Goal: Task Accomplishment & Management: Use online tool/utility

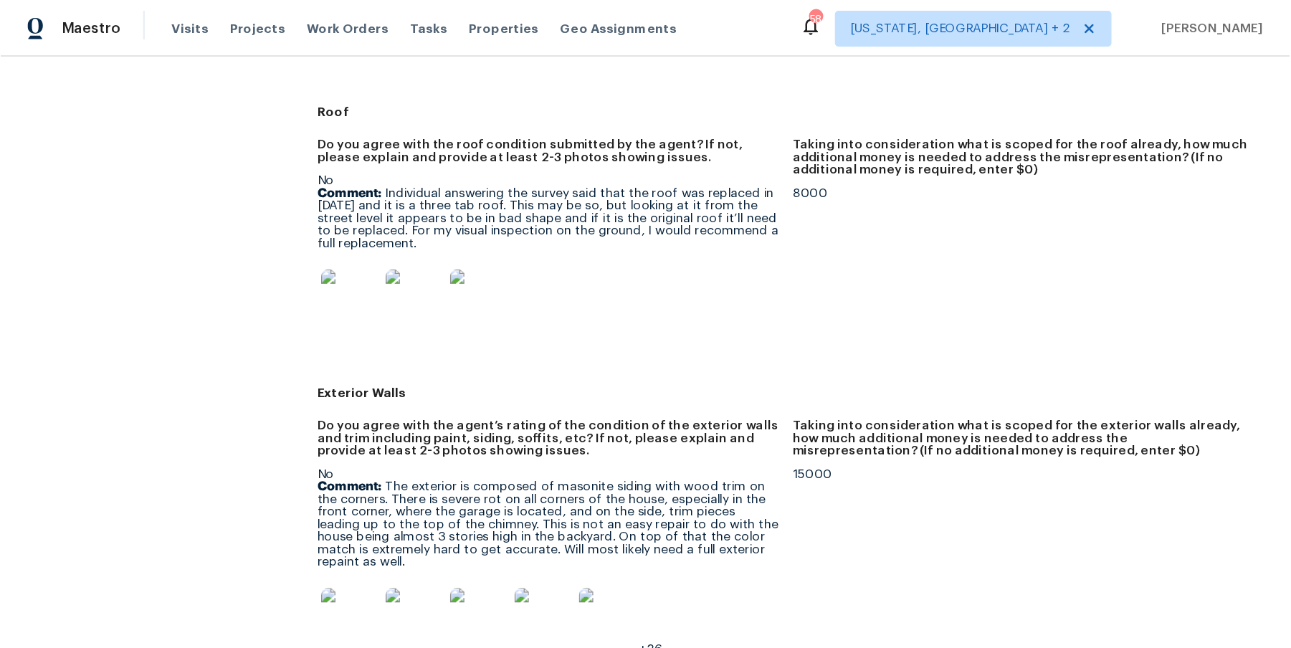
scroll to position [618, 0]
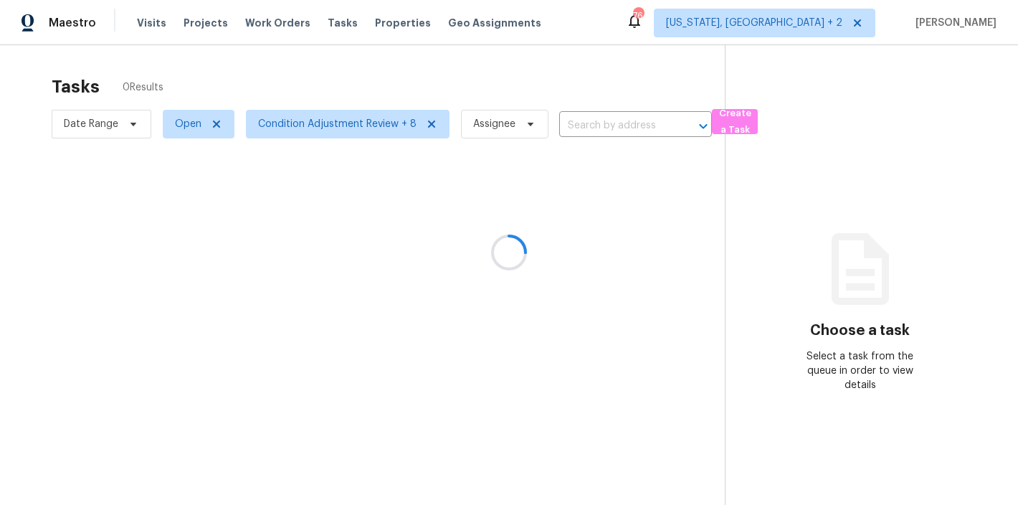
click at [612, 24] on div at bounding box center [509, 252] width 1018 height 505
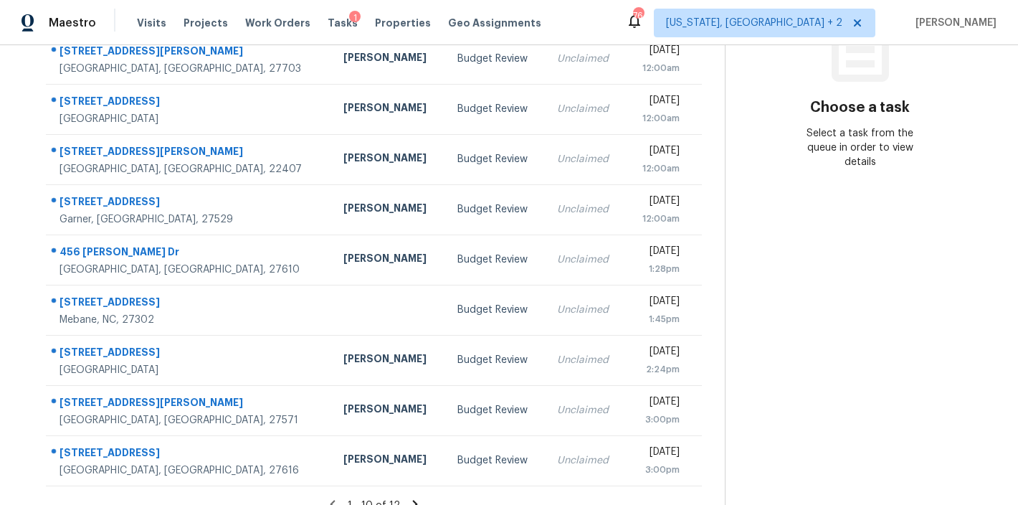
scroll to position [252, 0]
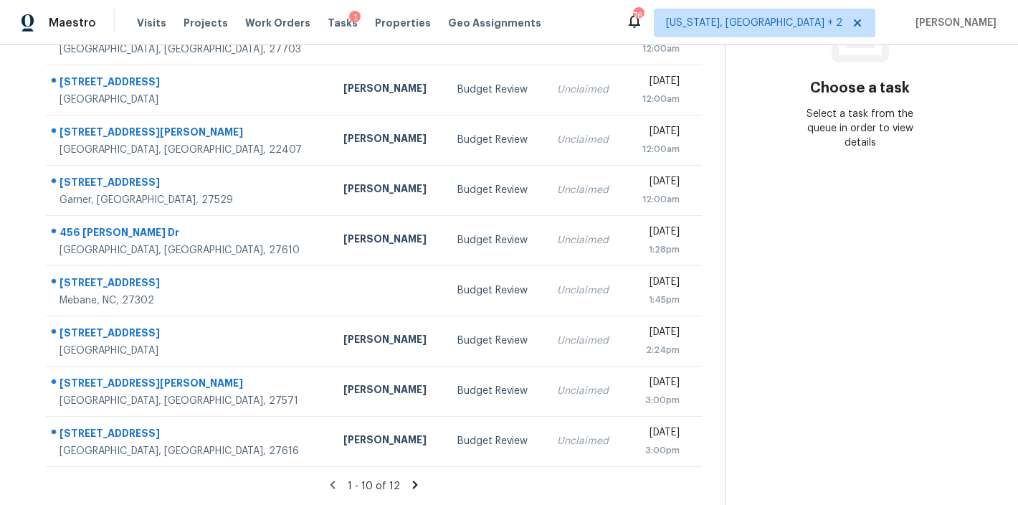
click at [412, 480] on icon at bounding box center [414, 484] width 5 height 8
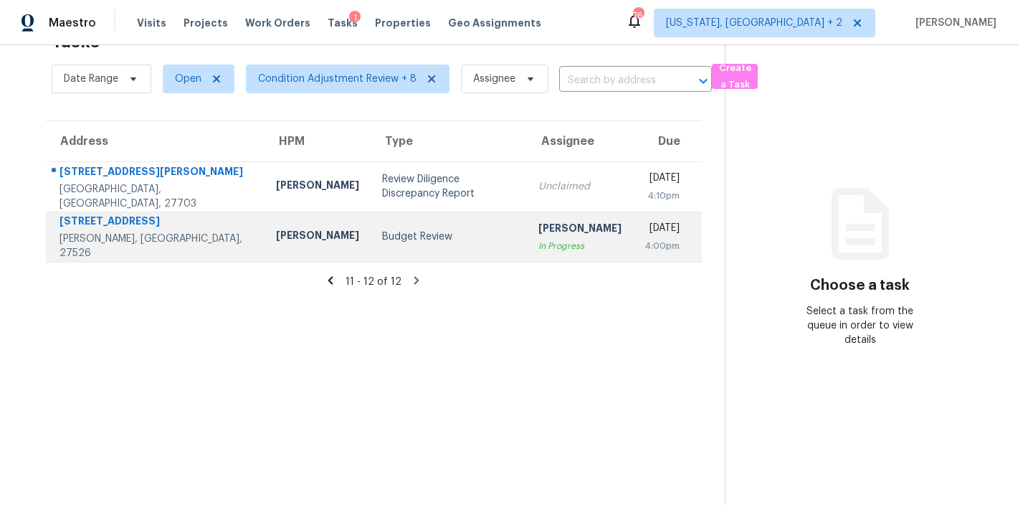
click at [382, 230] on div "Budget Review" at bounding box center [448, 236] width 133 height 14
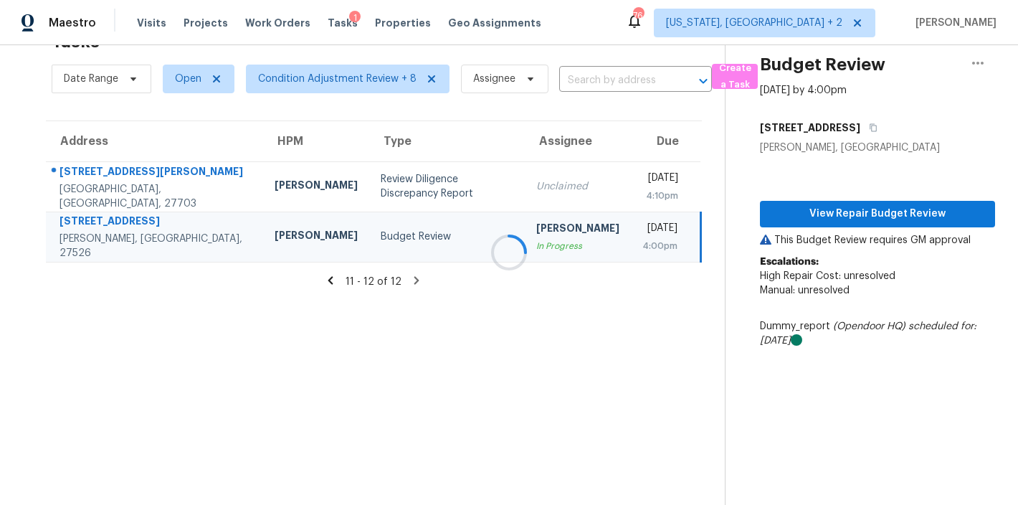
click at [905, 189] on div at bounding box center [509, 252] width 1018 height 505
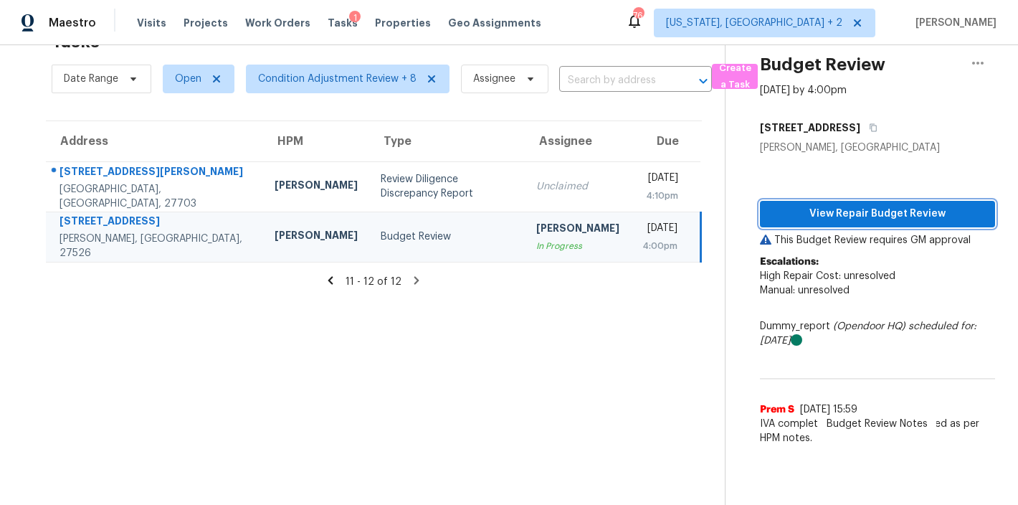
click at [900, 205] on span "View Repair Budget Review" at bounding box center [877, 214] width 212 height 18
click at [580, 20] on div "Maestro Visits Projects Work Orders Tasks 1 Properties Geo Assignments 76 Washi…" at bounding box center [509, 22] width 1018 height 45
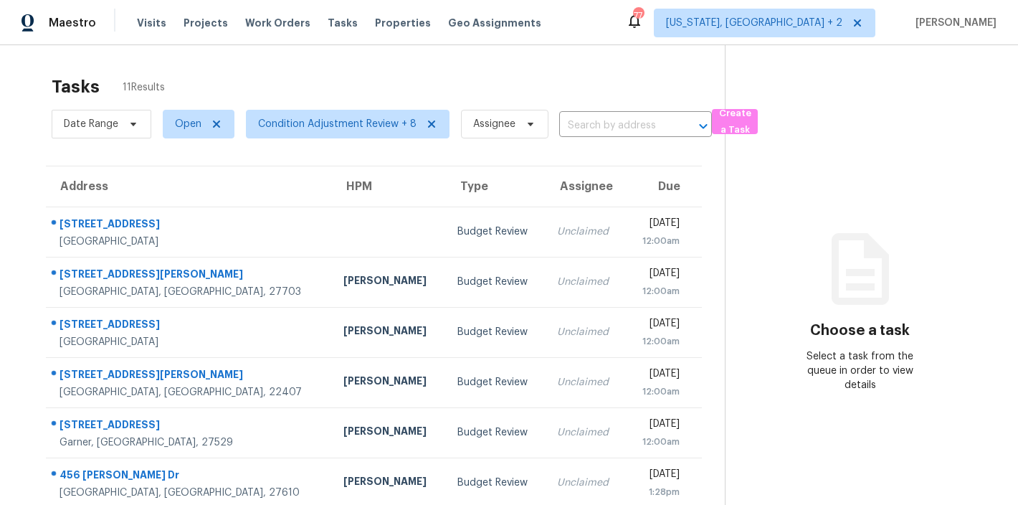
scroll to position [252, 0]
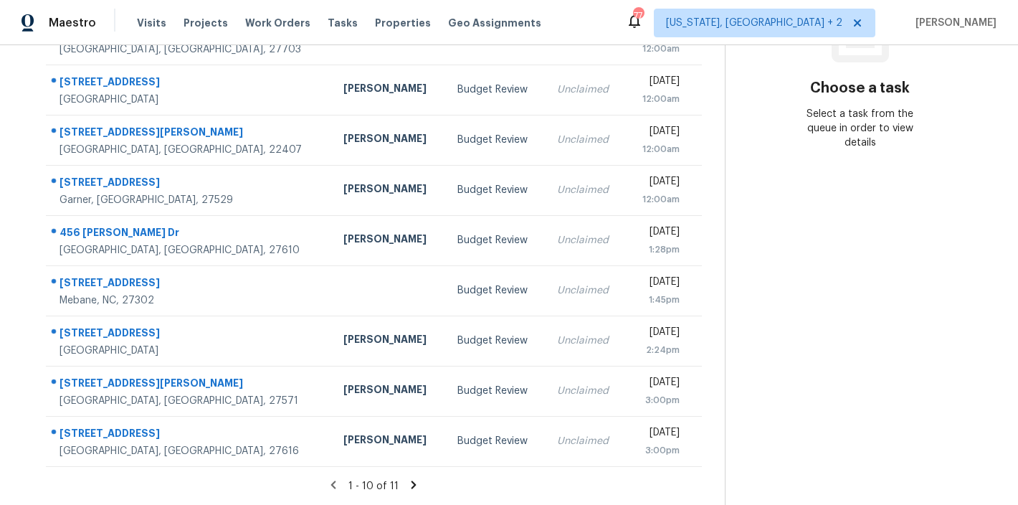
click at [407, 478] on icon at bounding box center [413, 484] width 13 height 13
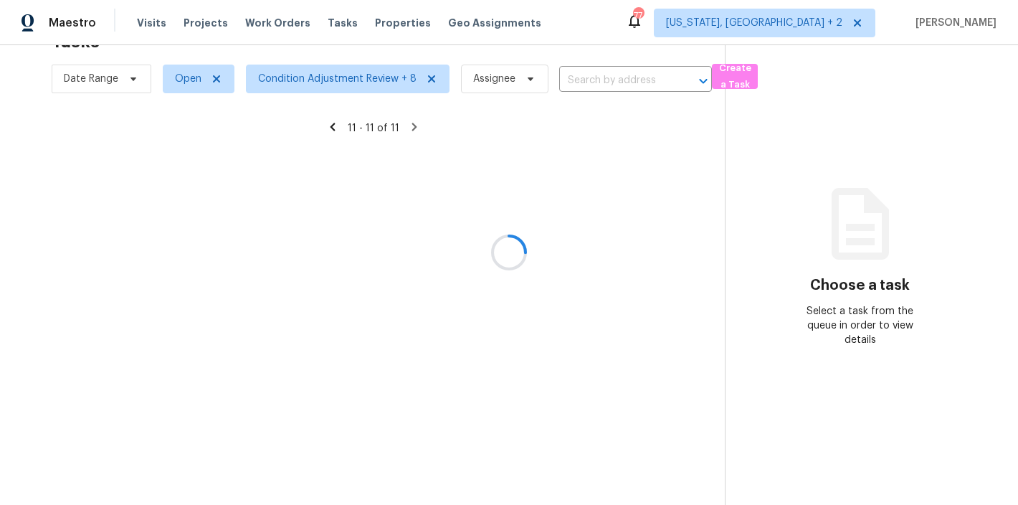
scroll to position [56, 0]
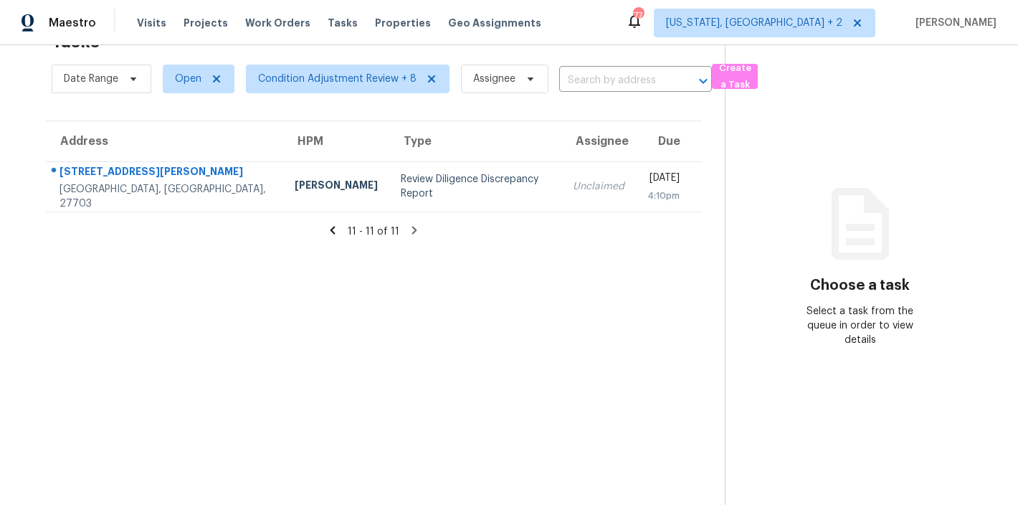
click at [331, 226] on icon at bounding box center [333, 230] width 5 height 8
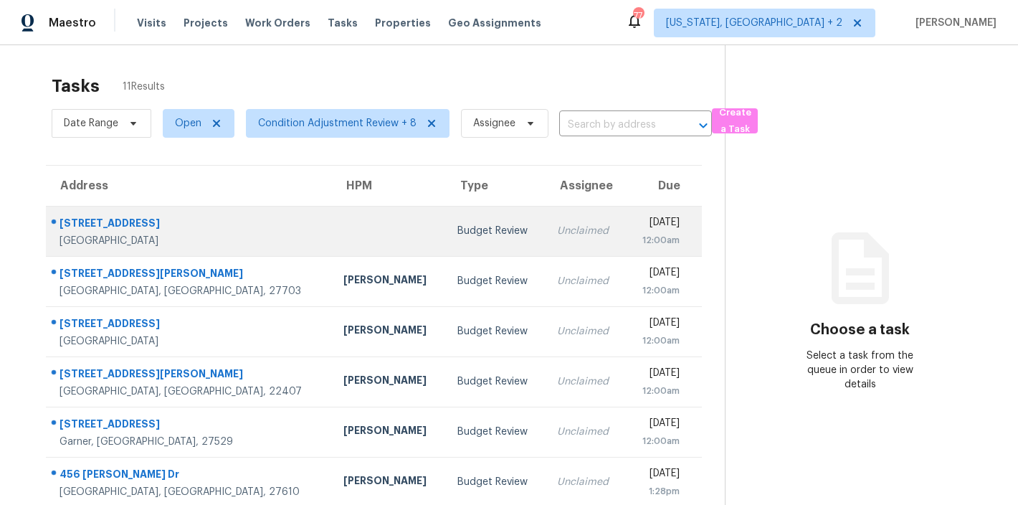
scroll to position [0, 0]
click at [546, 223] on td "Unclaimed" at bounding box center [586, 231] width 80 height 50
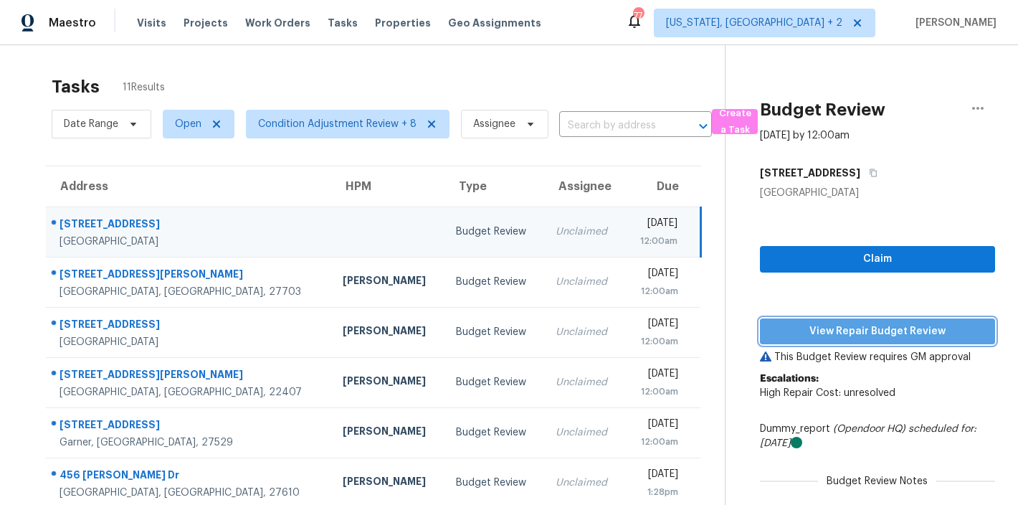
click at [950, 333] on span "View Repair Budget Review" at bounding box center [877, 332] width 212 height 18
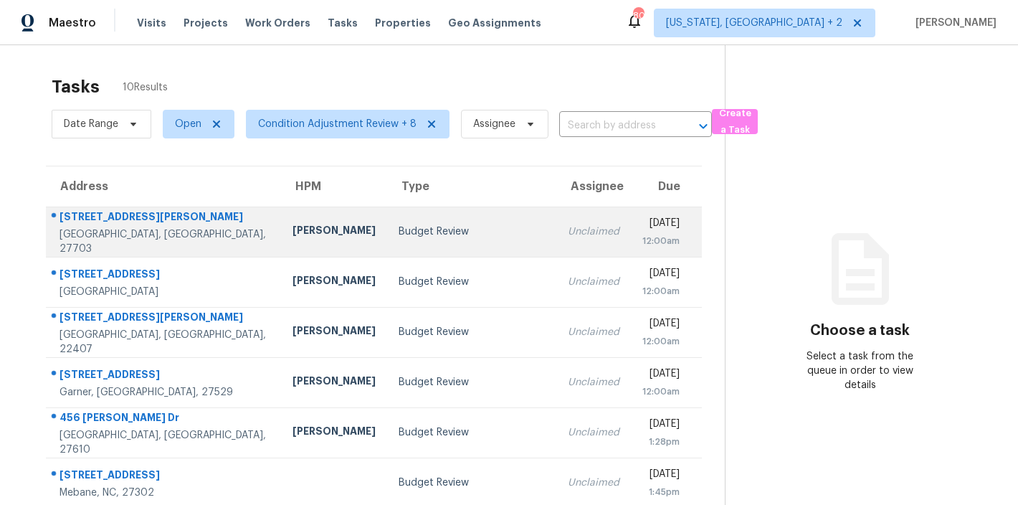
click at [387, 241] on td "Budget Review" at bounding box center [471, 231] width 169 height 50
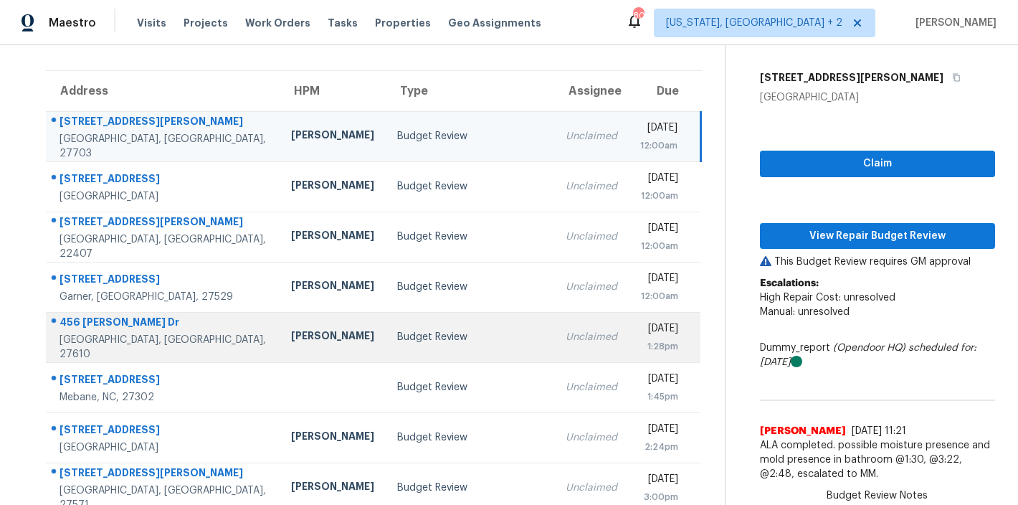
scroll to position [78, 0]
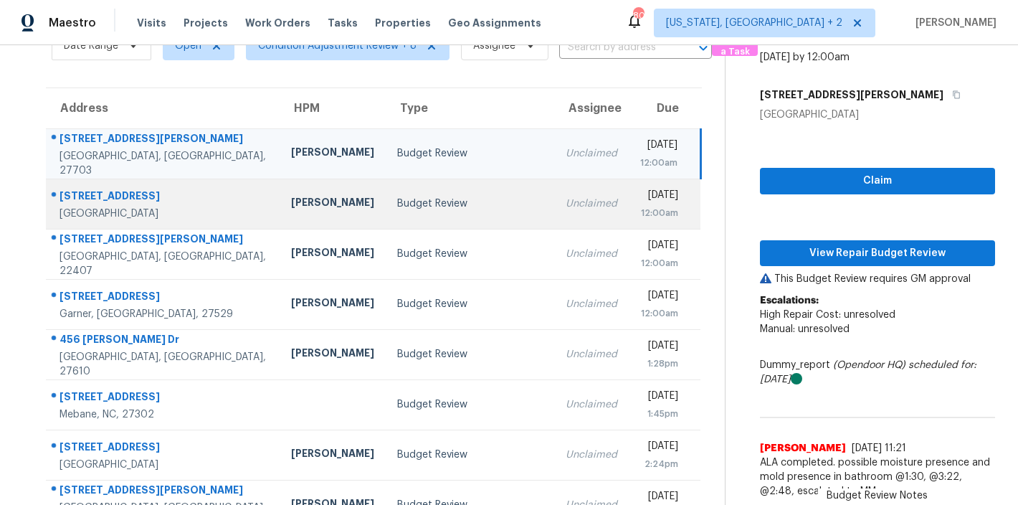
click at [386, 193] on td "Budget Review" at bounding box center [470, 204] width 168 height 50
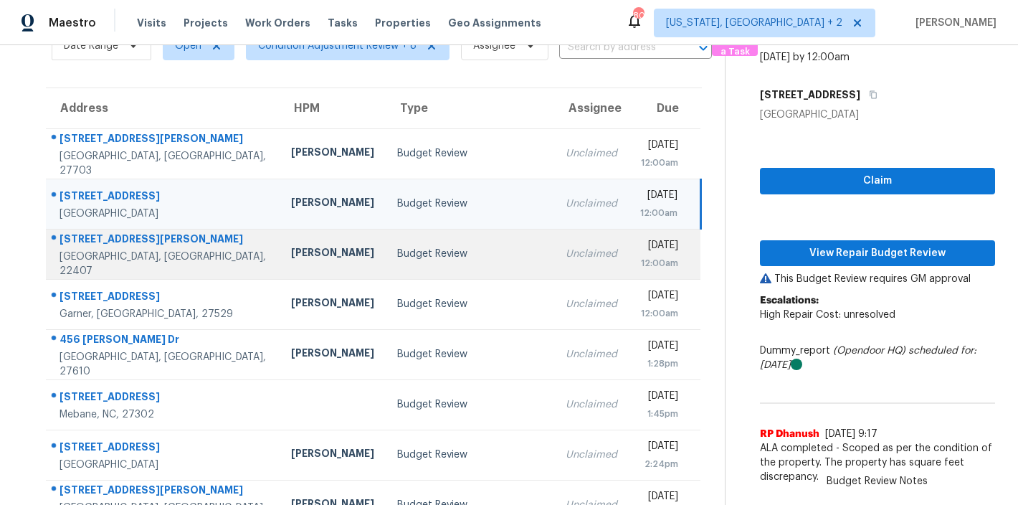
click at [397, 247] on div "Budget Review" at bounding box center [469, 254] width 145 height 14
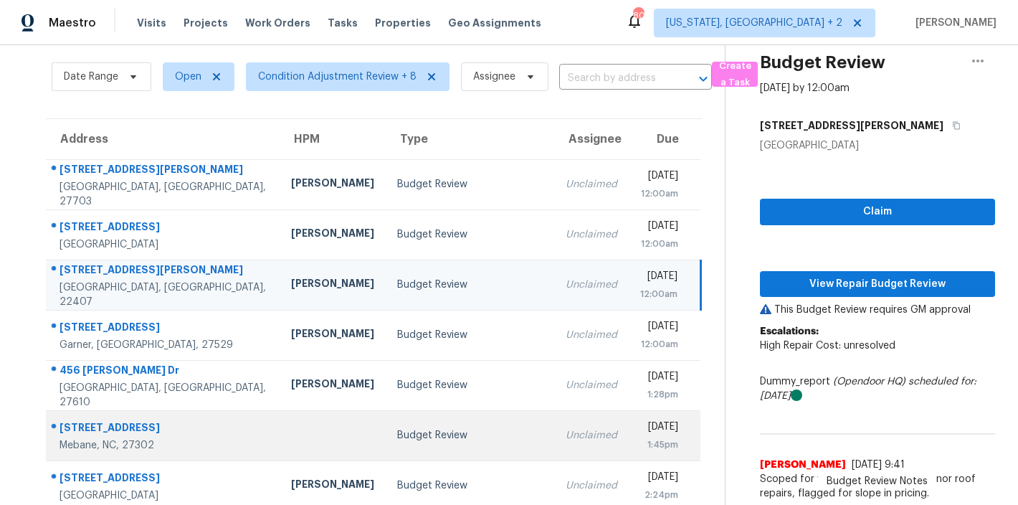
scroll to position [0, 0]
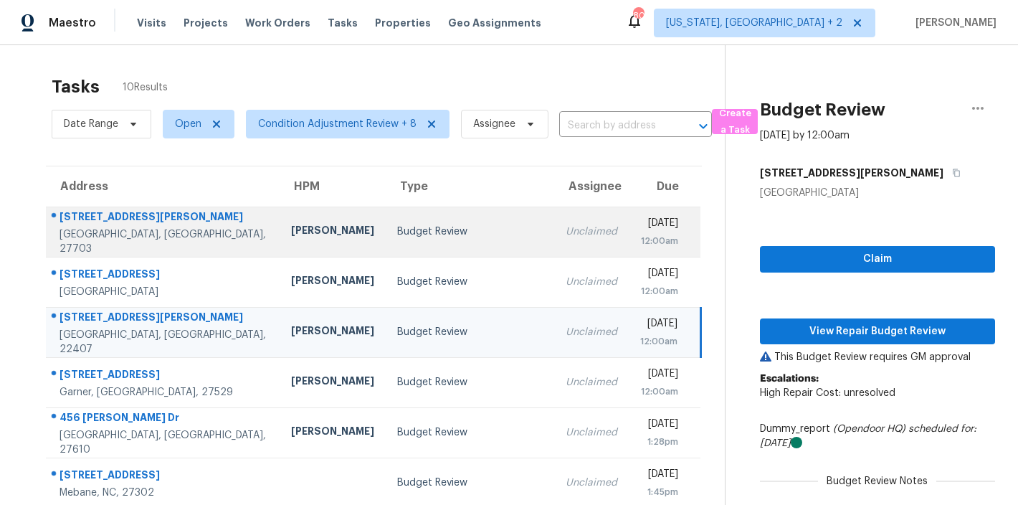
click at [397, 217] on td "Budget Review" at bounding box center [470, 231] width 168 height 50
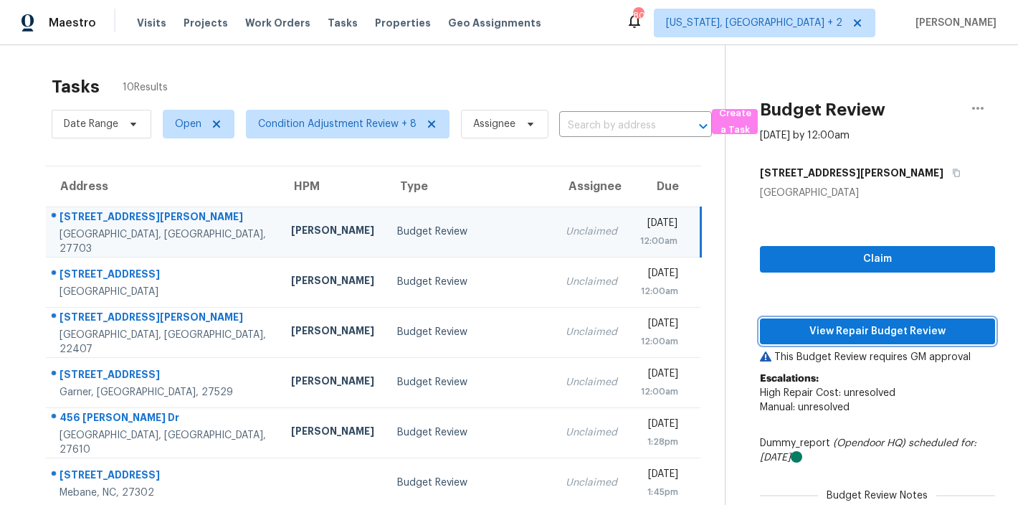
click at [928, 328] on span "View Repair Budget Review" at bounding box center [877, 332] width 212 height 18
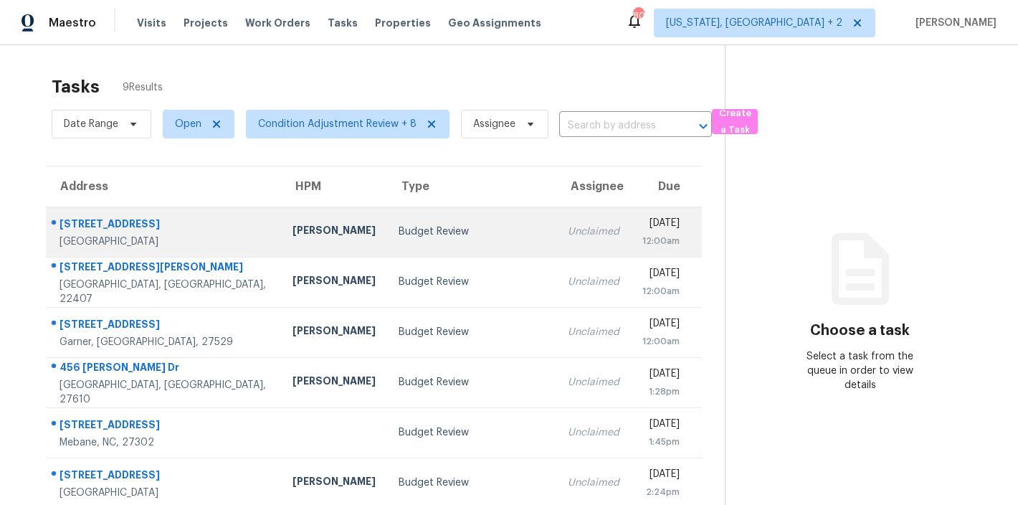
click at [409, 226] on div "Budget Review" at bounding box center [472, 231] width 146 height 14
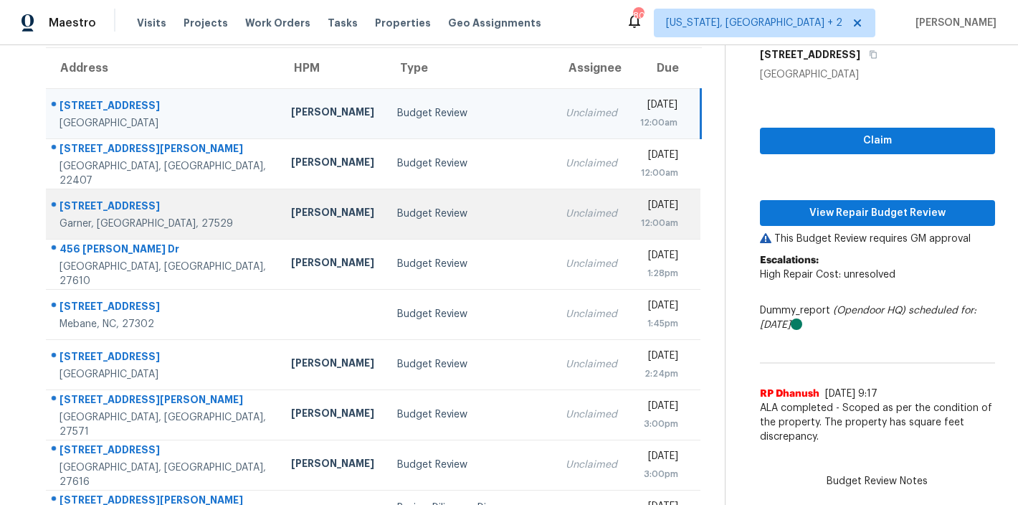
scroll to position [176, 0]
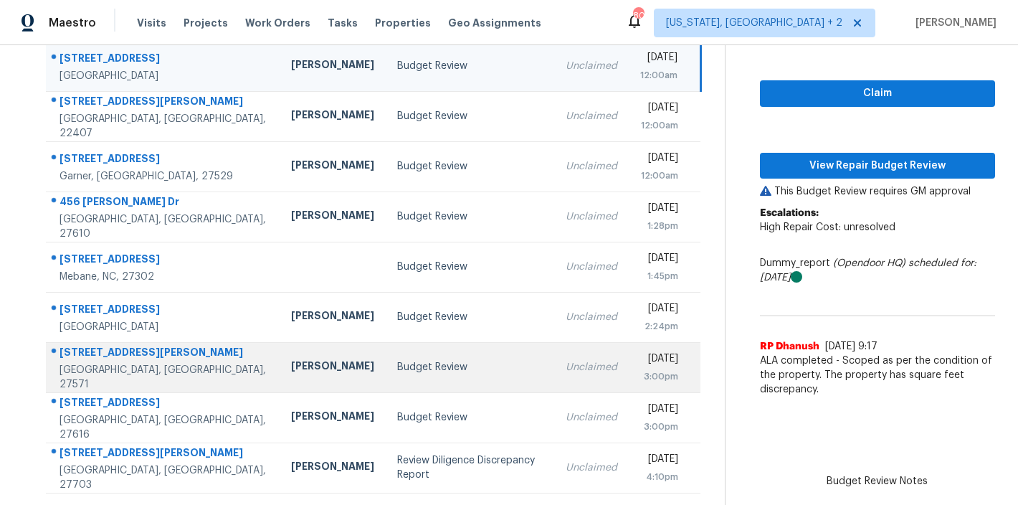
click at [397, 360] on div "Budget Review" at bounding box center [469, 367] width 145 height 14
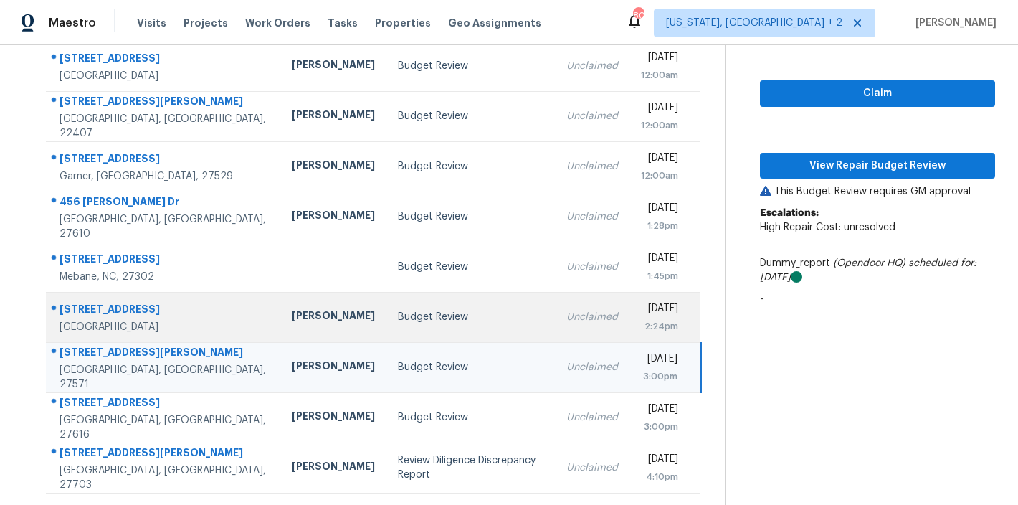
click at [398, 311] on div "Budget Review" at bounding box center [471, 317] width 146 height 14
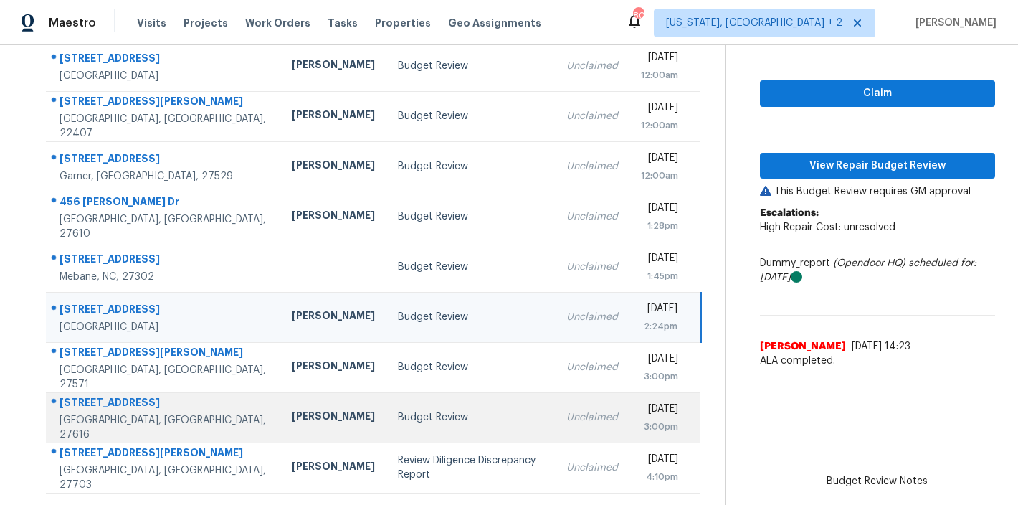
click at [398, 410] on div "Budget Review" at bounding box center [471, 417] width 146 height 14
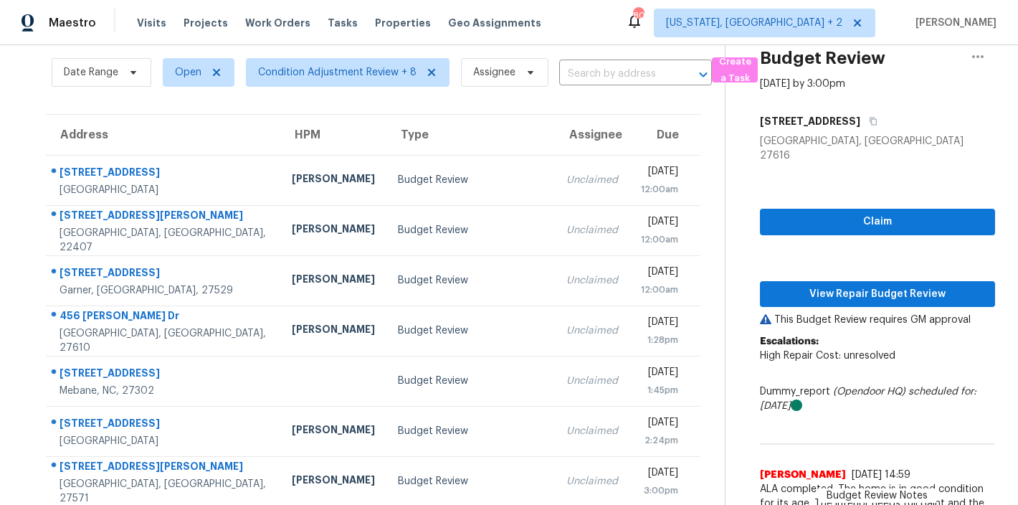
scroll to position [0, 0]
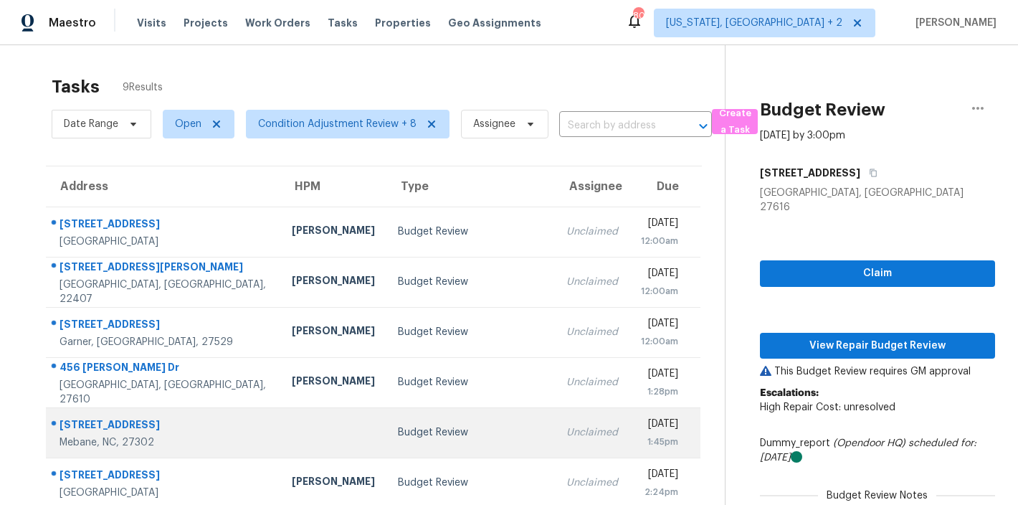
click at [398, 428] on div "Budget Review" at bounding box center [471, 432] width 146 height 14
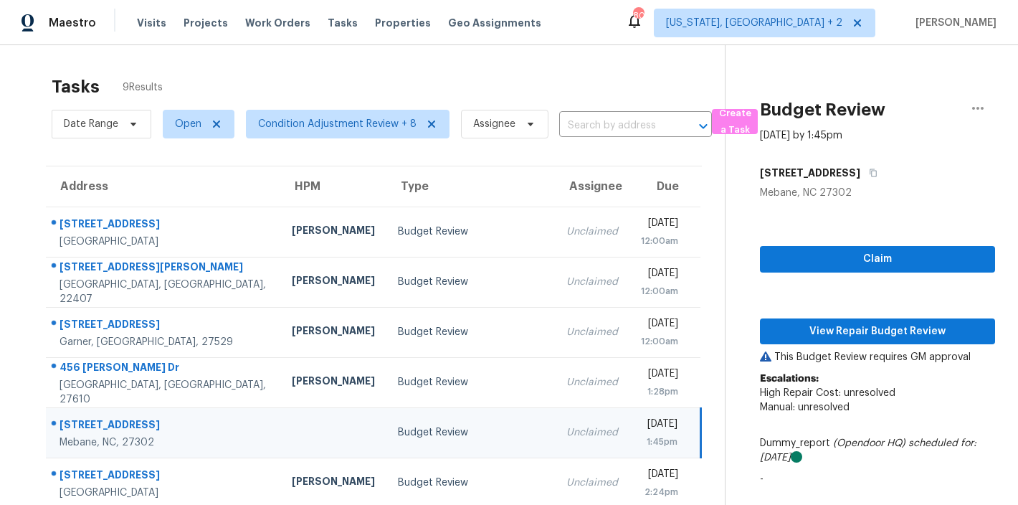
click at [386, 394] on td "Budget Review" at bounding box center [470, 382] width 168 height 50
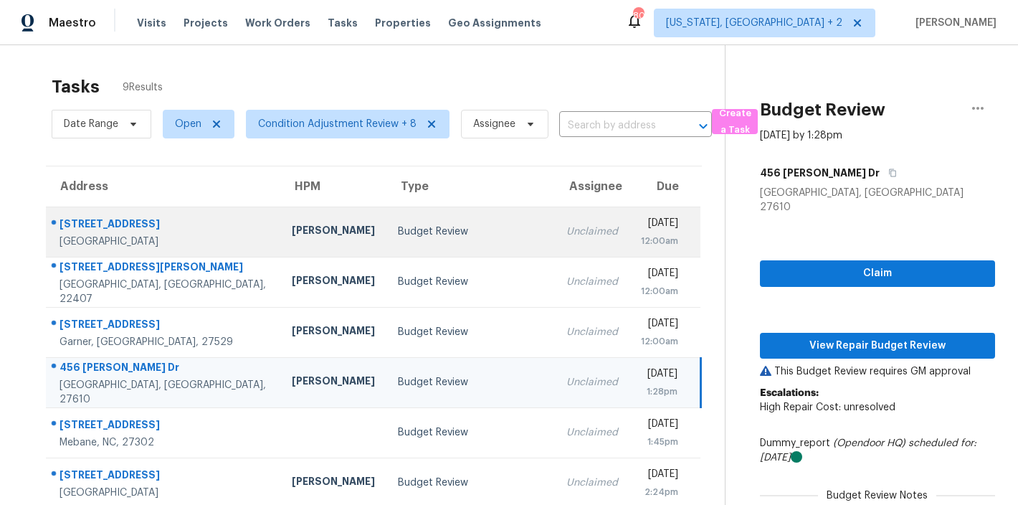
click at [398, 234] on div "Budget Review" at bounding box center [471, 231] width 146 height 14
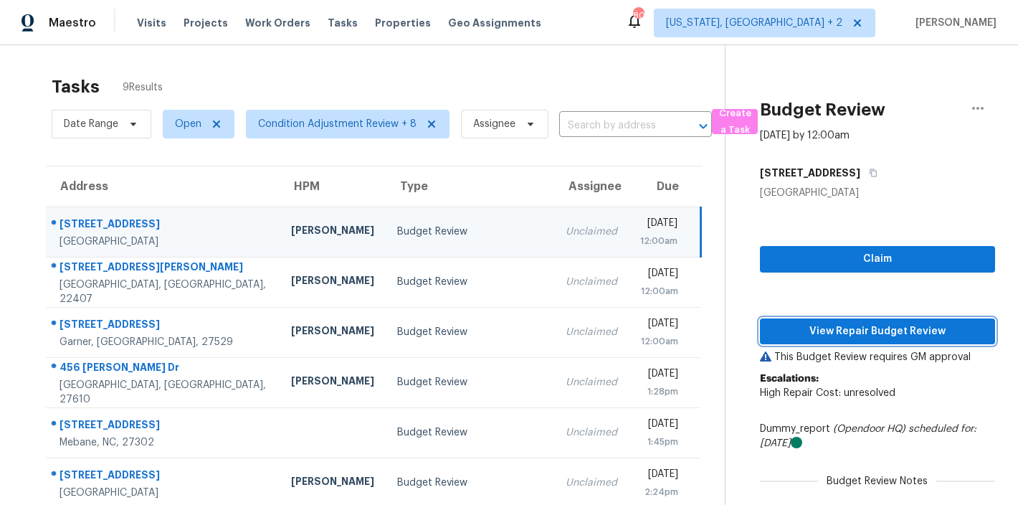
click at [860, 333] on span "View Repair Budget Review" at bounding box center [877, 332] width 212 height 18
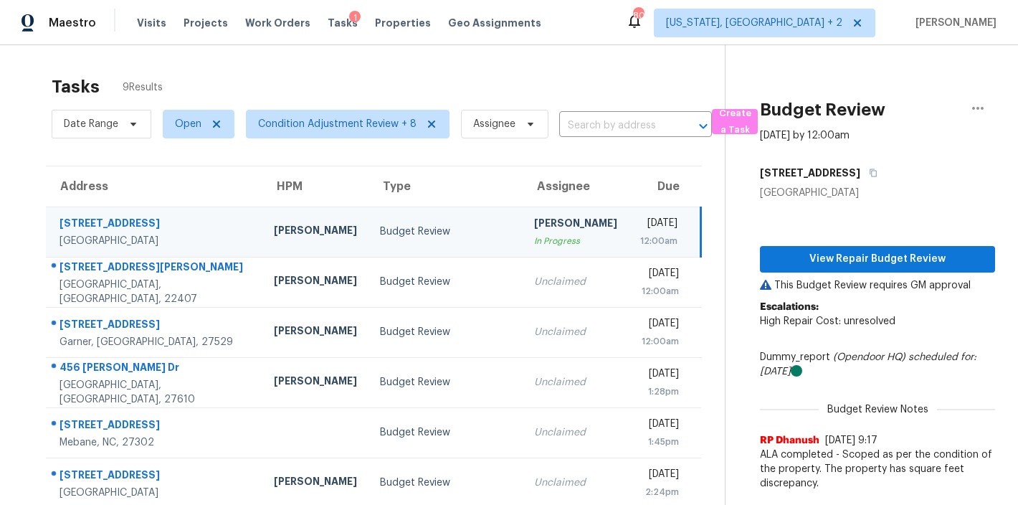
click at [606, 14] on div "Maestro Visits Projects Work Orders Tasks 1 Properties Geo Assignments 80 Washi…" at bounding box center [509, 22] width 1018 height 45
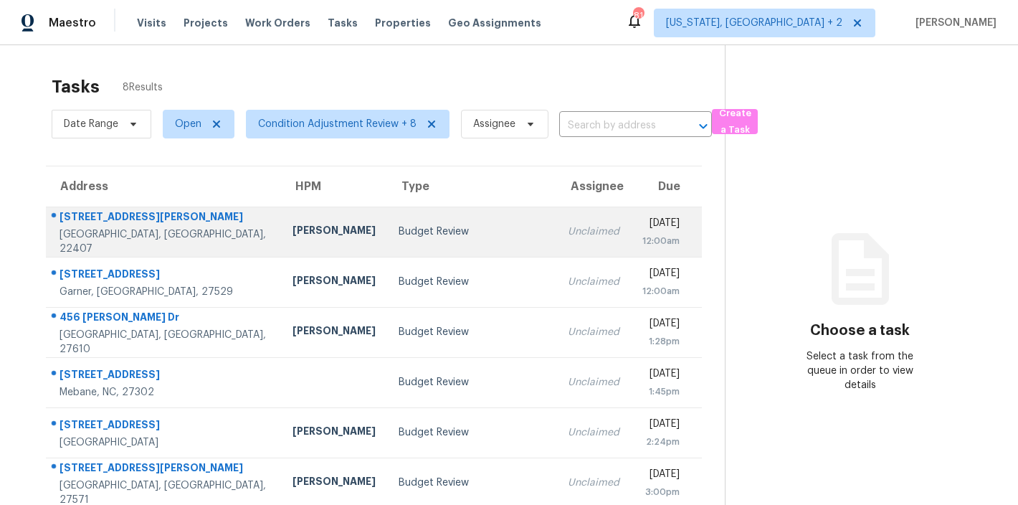
click at [399, 226] on div "Budget Review" at bounding box center [472, 231] width 146 height 14
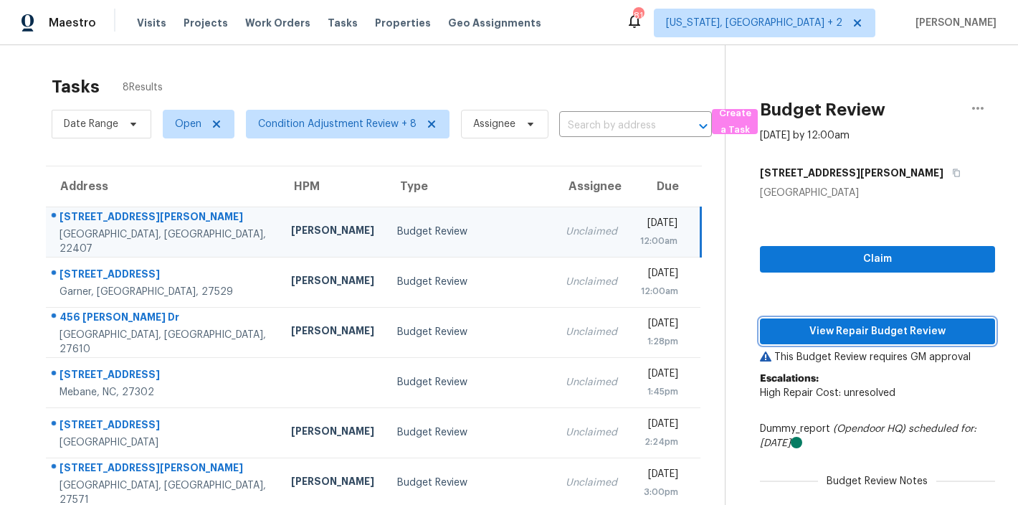
click at [948, 332] on span "View Repair Budget Review" at bounding box center [877, 332] width 212 height 18
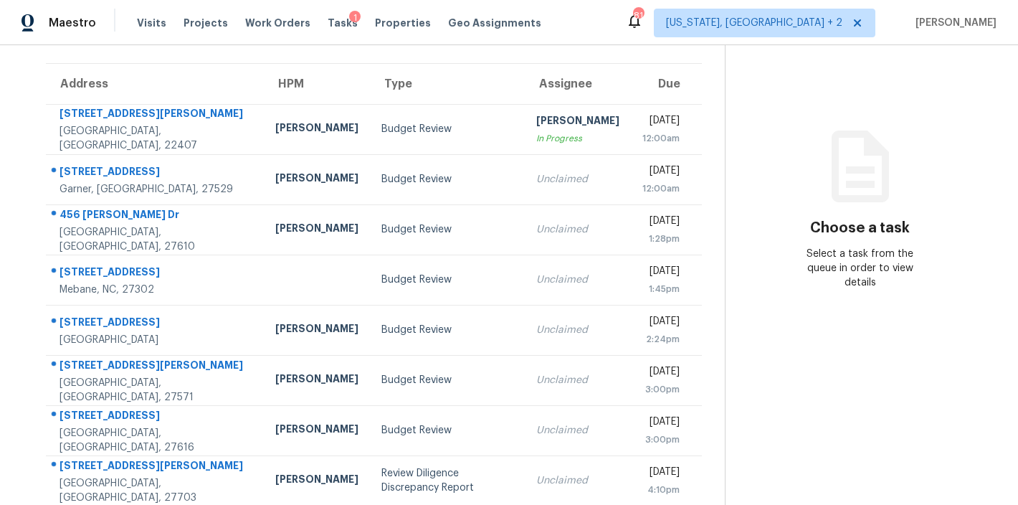
scroll to position [125, 0]
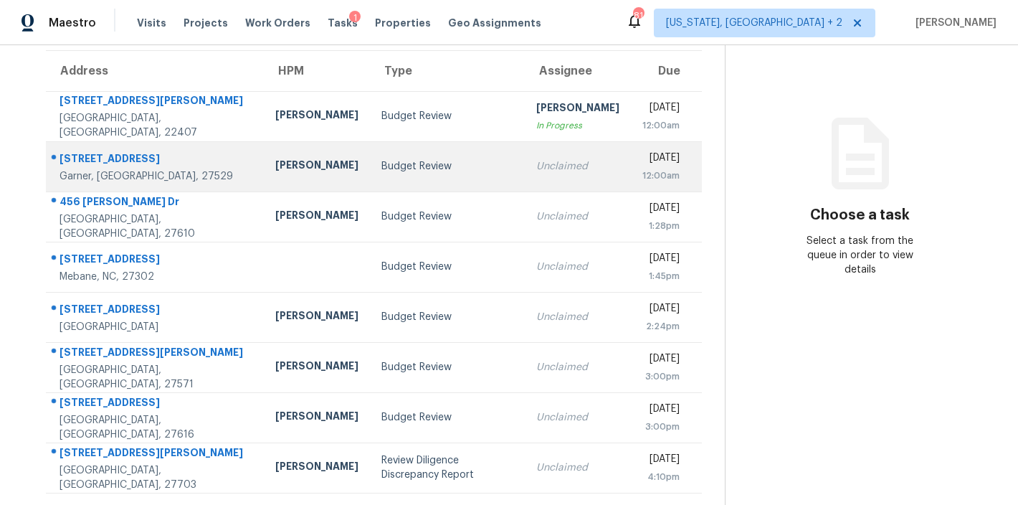
click at [275, 158] on div "[PERSON_NAME]" at bounding box center [316, 167] width 83 height 18
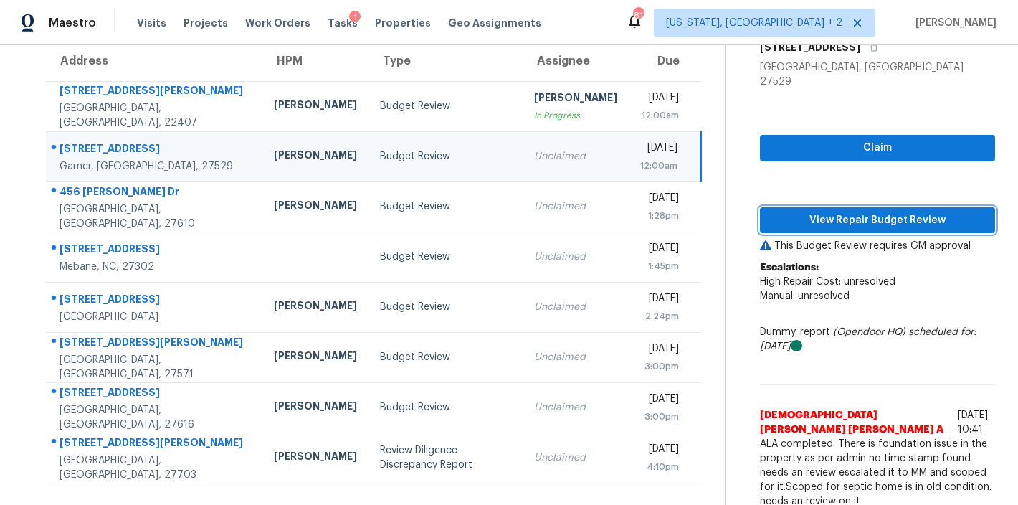
click at [875, 212] on span "View Repair Budget Review" at bounding box center [877, 221] width 212 height 18
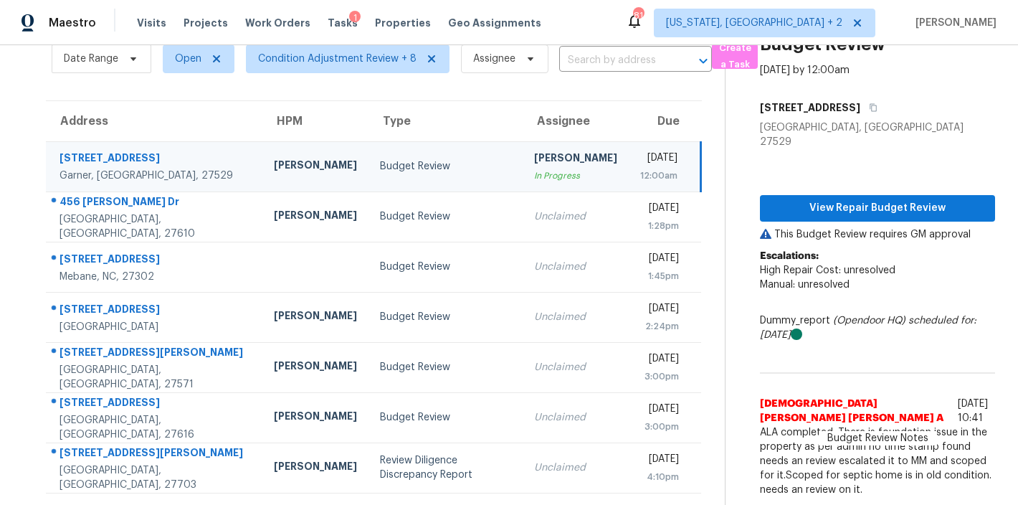
scroll to position [75, 0]
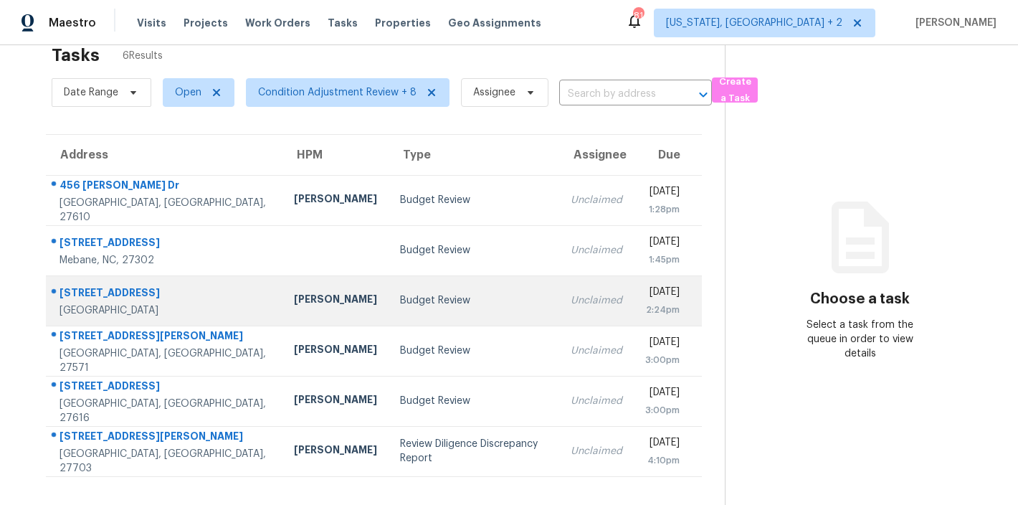
scroll to position [56, 0]
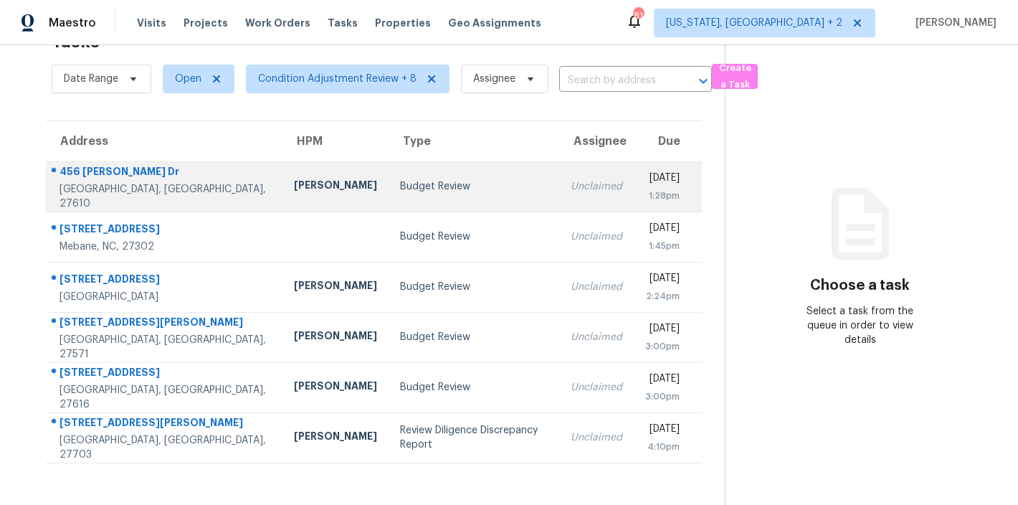
click at [283, 174] on td "[PERSON_NAME]" at bounding box center [335, 186] width 106 height 50
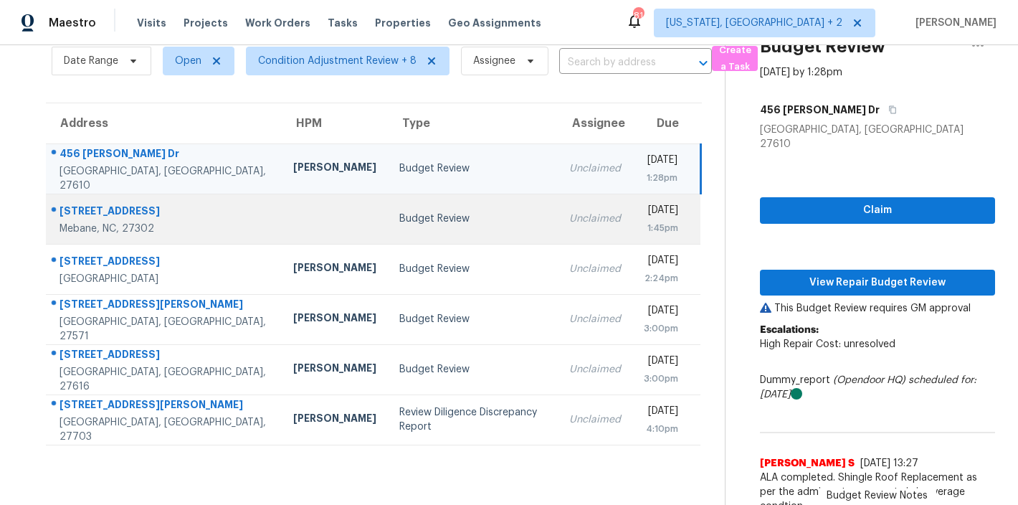
scroll to position [75, 0]
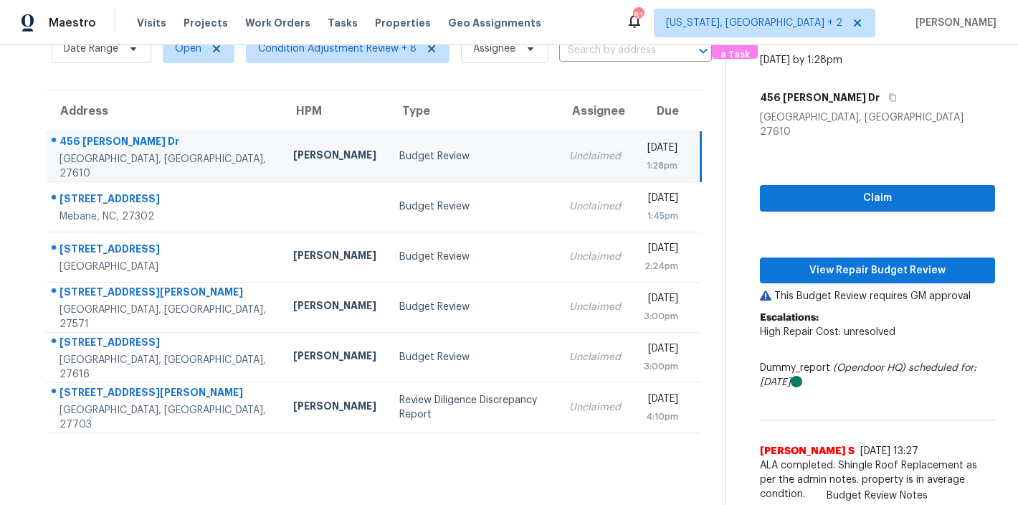
click at [388, 143] on td "Budget Review" at bounding box center [473, 156] width 170 height 50
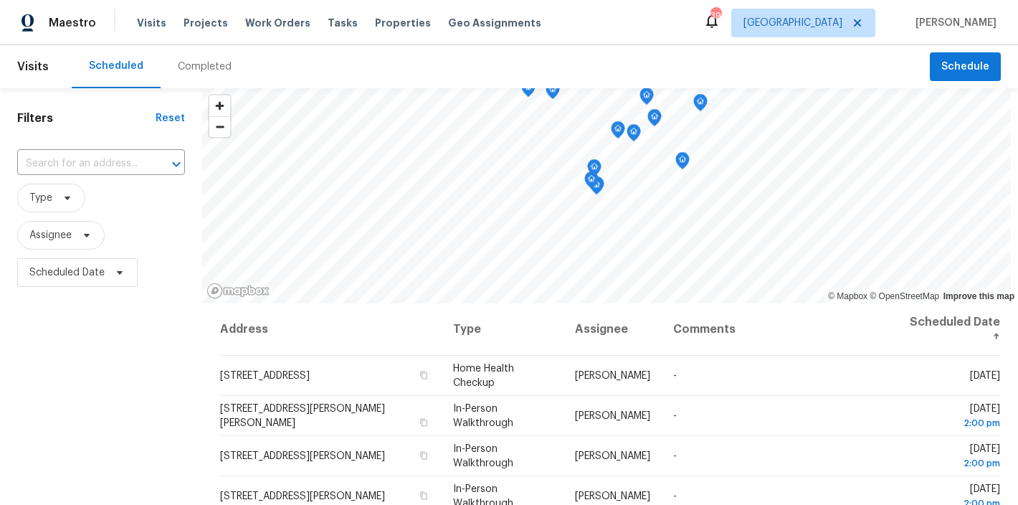
click at [629, 48] on div "Scheduled Completed" at bounding box center [501, 66] width 858 height 43
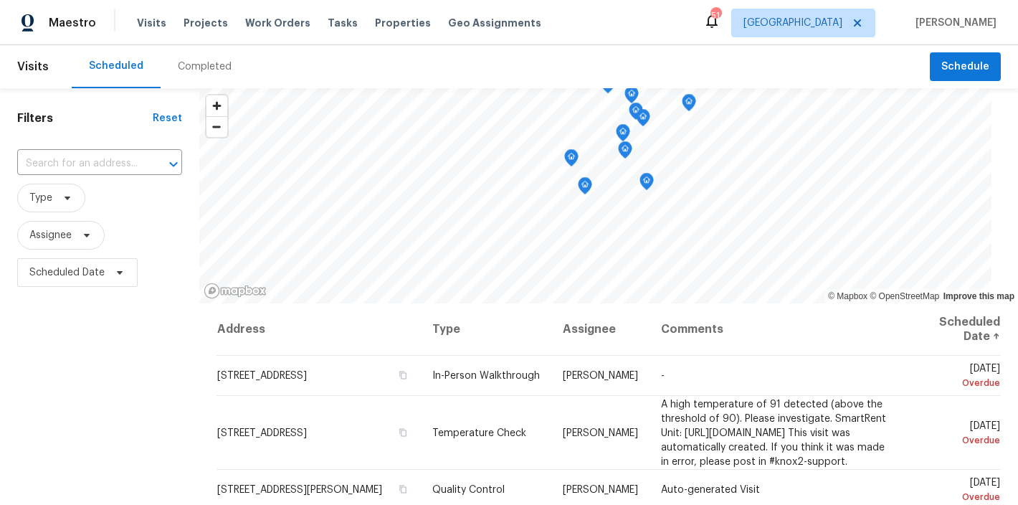
click at [139, 409] on div "Filters Reset ​ Type Assignee Scheduled Date" at bounding box center [99, 397] width 199 height 619
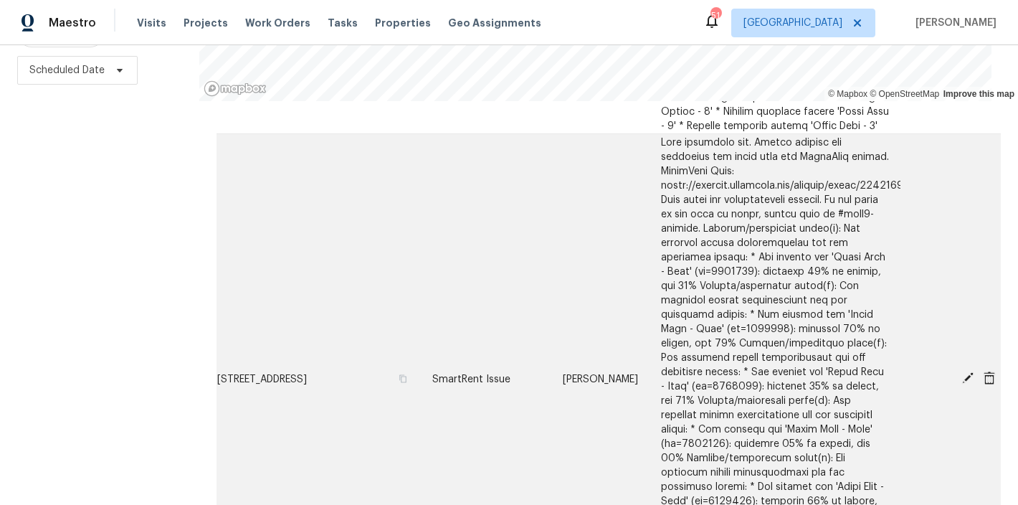
scroll to position [781, 0]
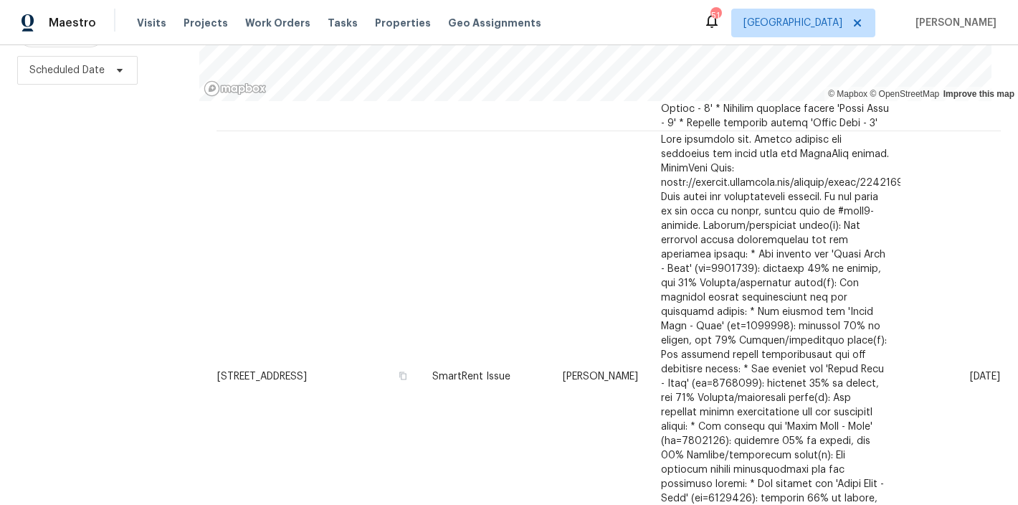
click at [126, 338] on div "Filters Reset ​ Type Assignee Scheduled Date" at bounding box center [99, 195] width 199 height 619
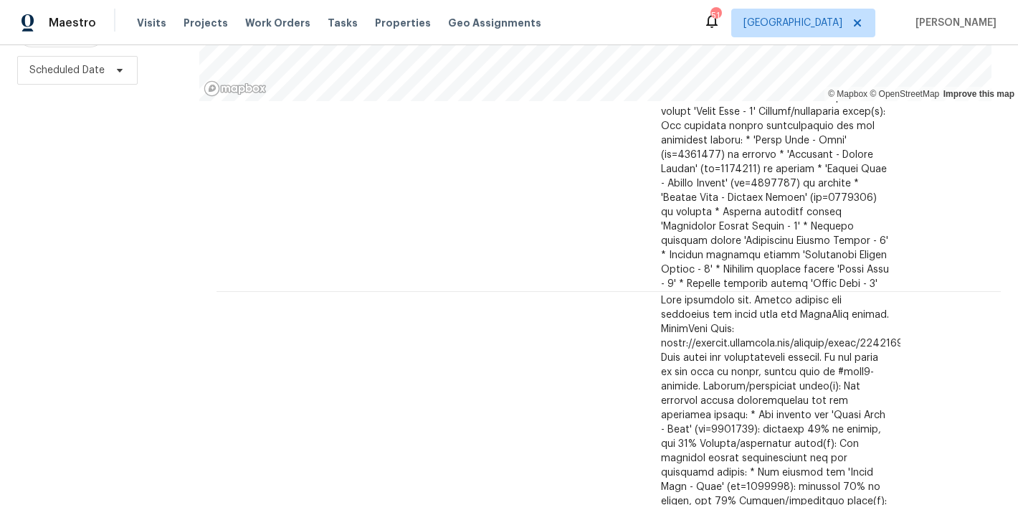
scroll to position [340, 0]
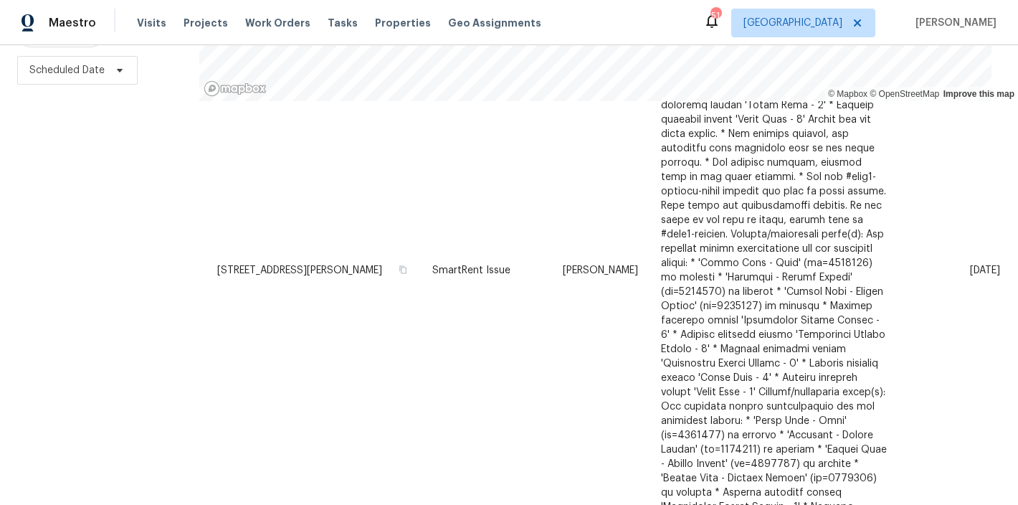
click at [94, 332] on div "Filters Reset ​ Type Assignee Scheduled Date" at bounding box center [99, 195] width 199 height 619
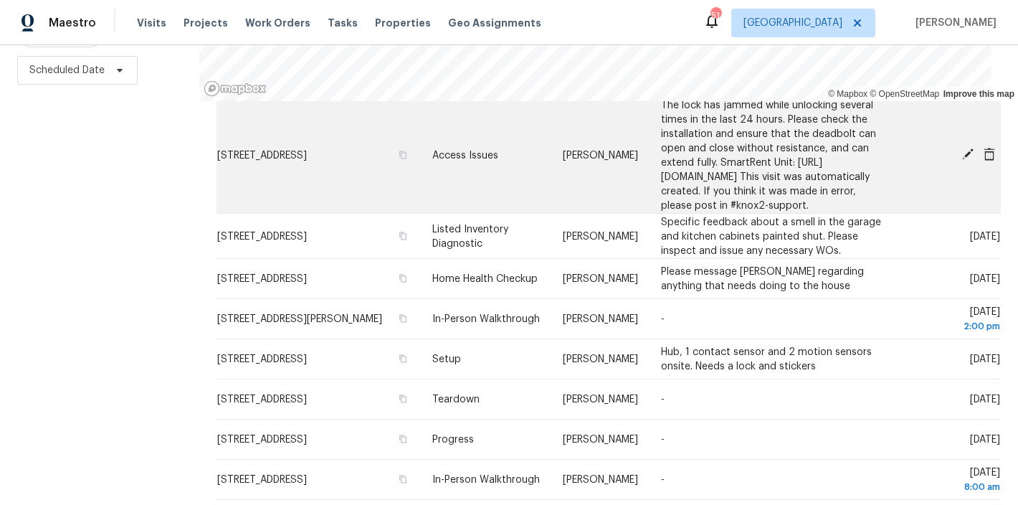
scroll to position [1325, 0]
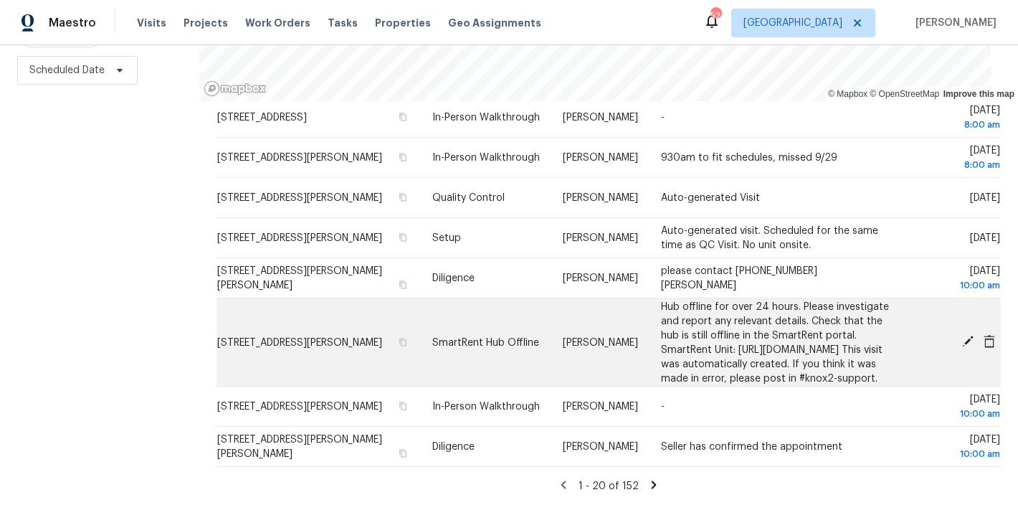
scroll to position [1724, 0]
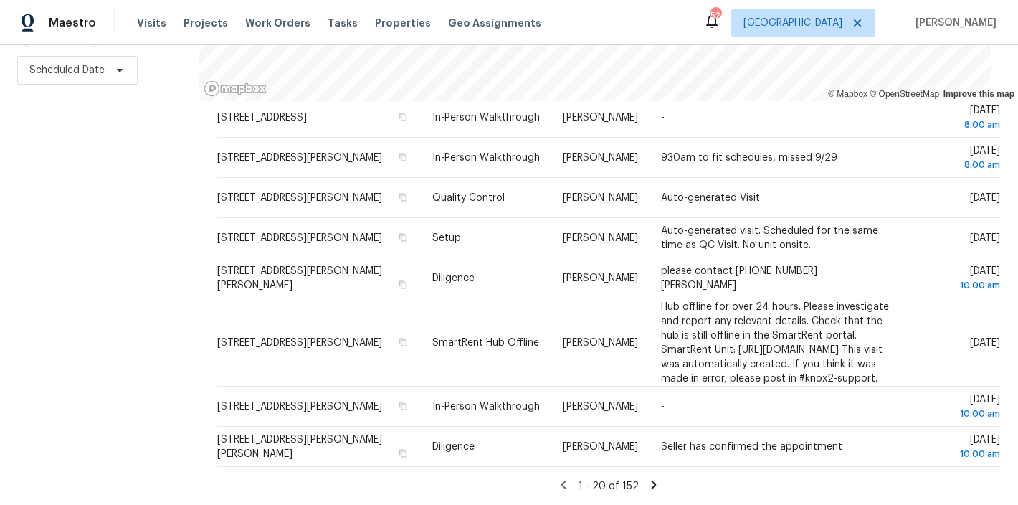
click at [651, 480] on icon at bounding box center [653, 484] width 5 height 8
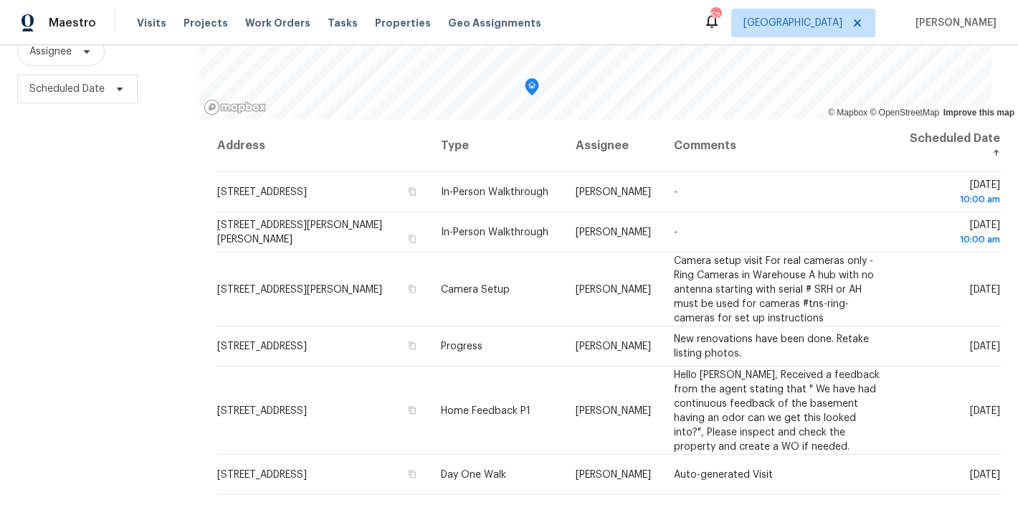
scroll to position [213, 0]
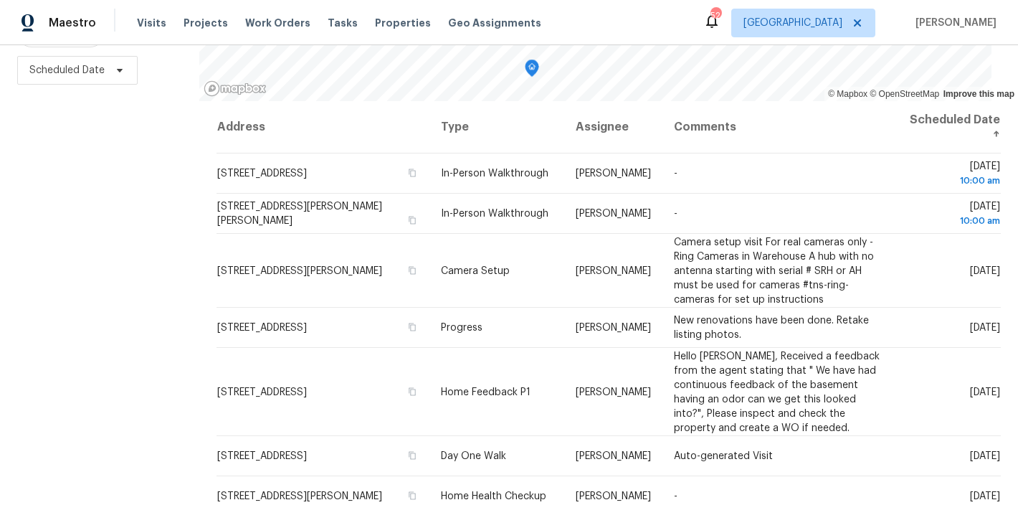
click at [662, 18] on div "Maestro Visits Projects Work Orders Tasks Properties Geo Assignments 52 Raleigh…" at bounding box center [509, 22] width 1018 height 45
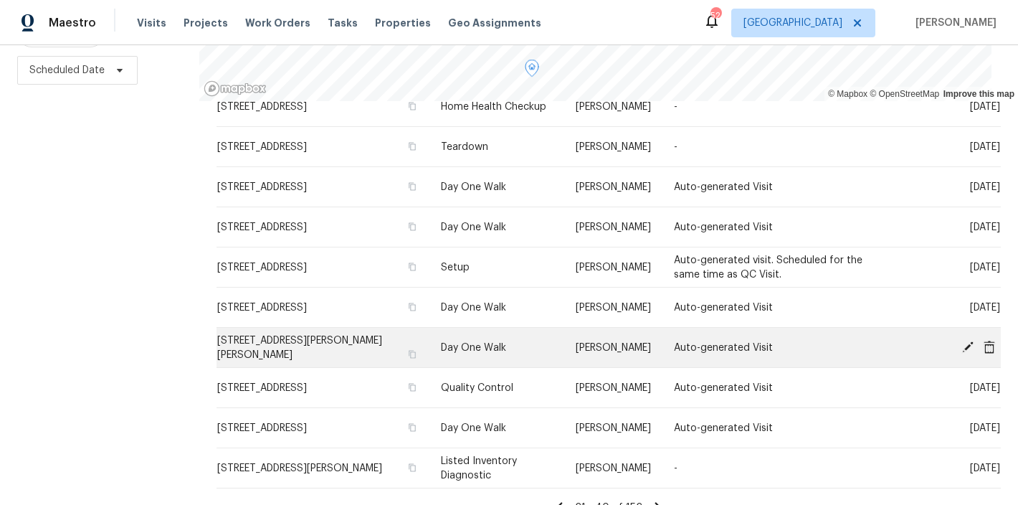
scroll to position [571, 0]
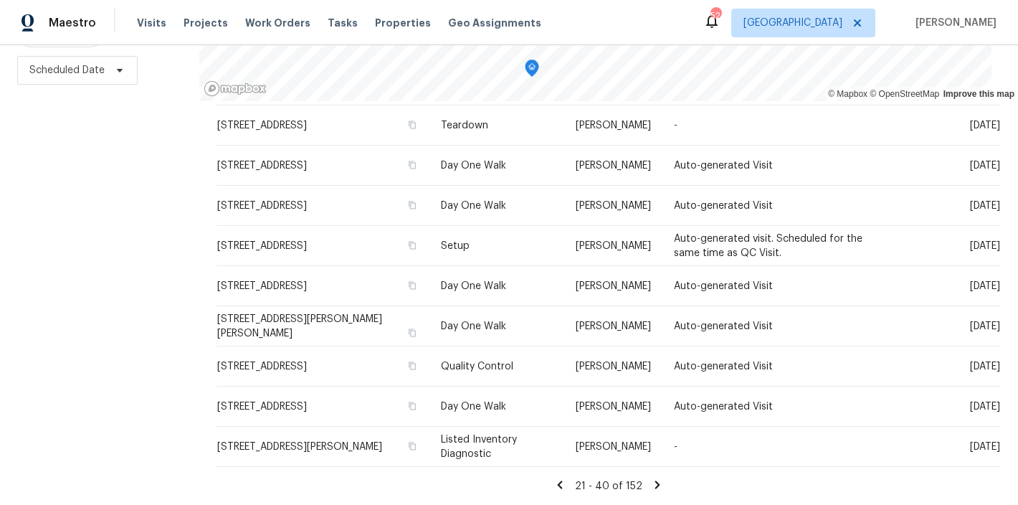
click at [655, 480] on icon at bounding box center [657, 484] width 5 height 8
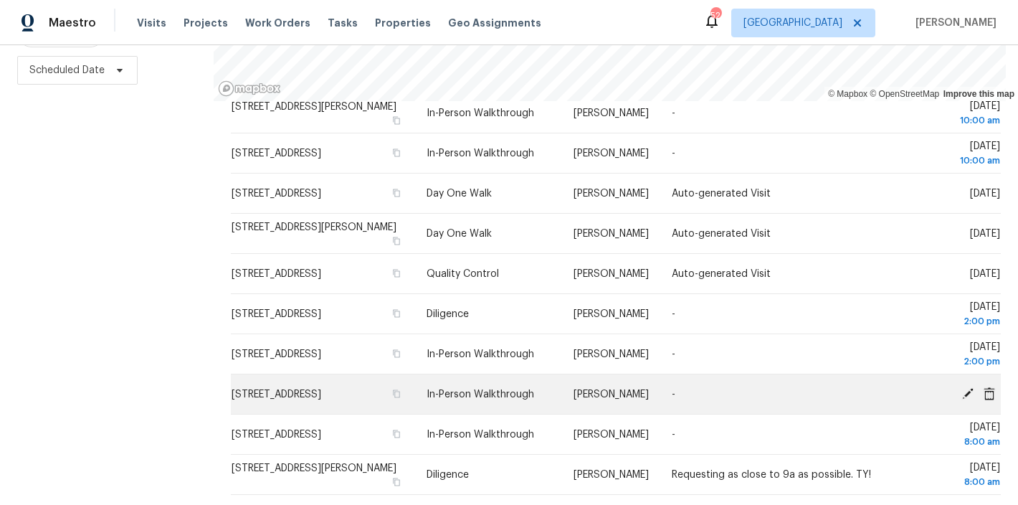
scroll to position [437, 0]
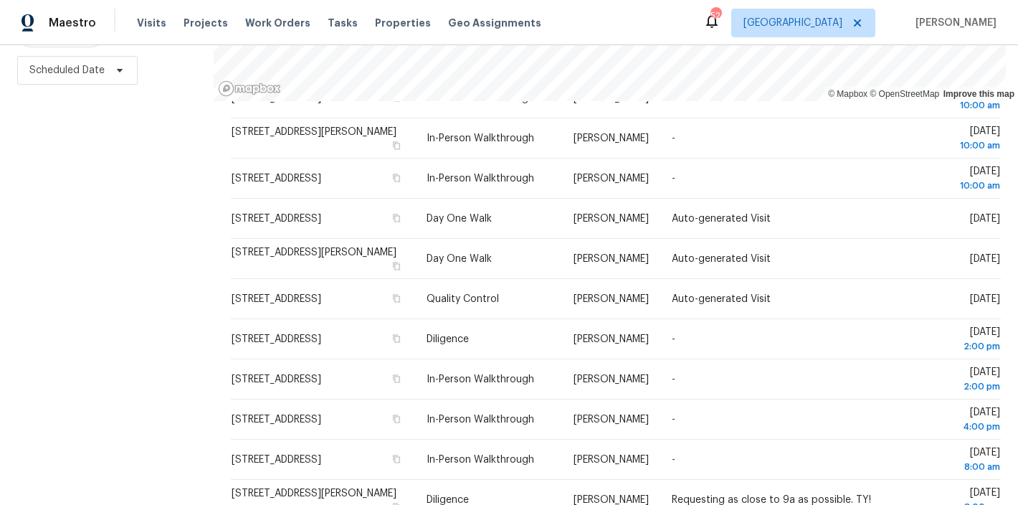
click at [179, 418] on div "Filters Reset ​ Type Assignee Scheduled Date" at bounding box center [107, 195] width 214 height 619
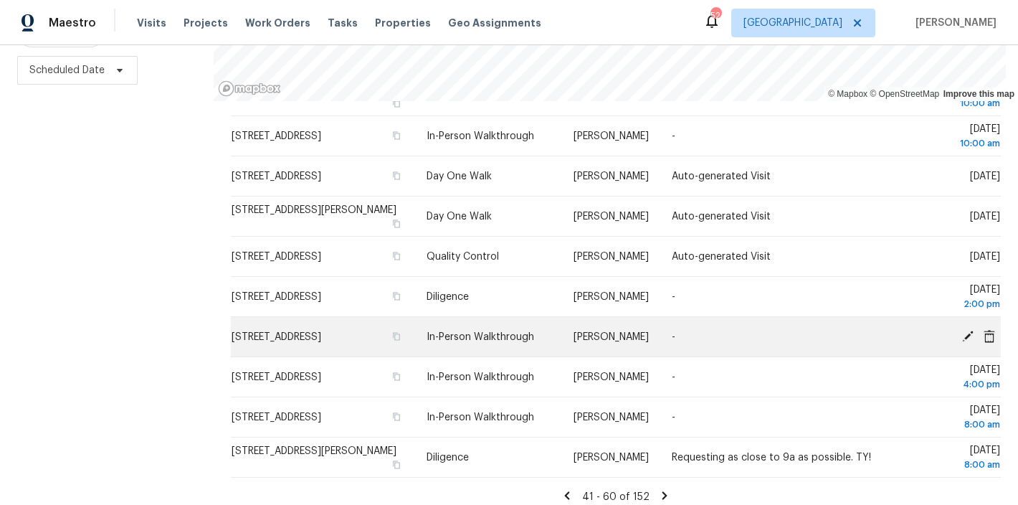
scroll to position [490, 0]
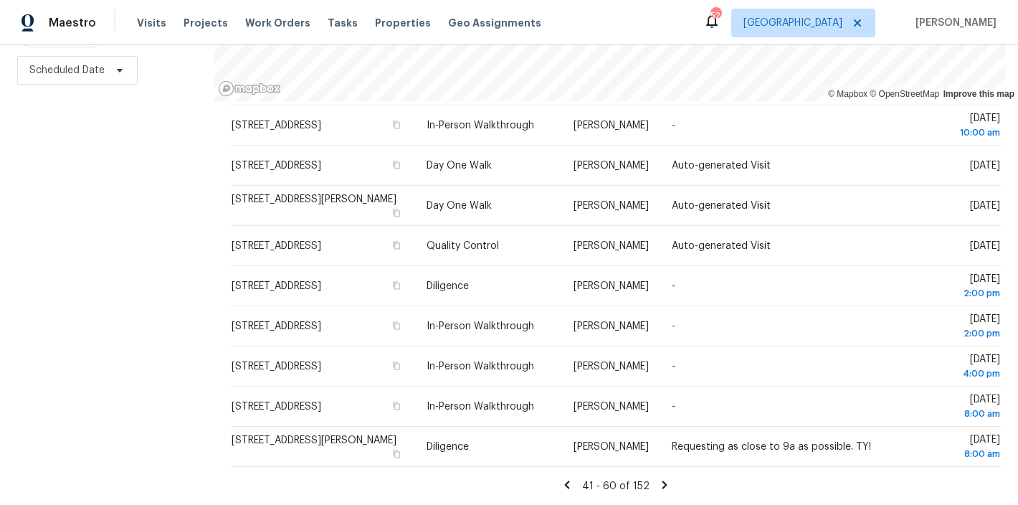
click at [565, 480] on icon at bounding box center [567, 484] width 5 height 8
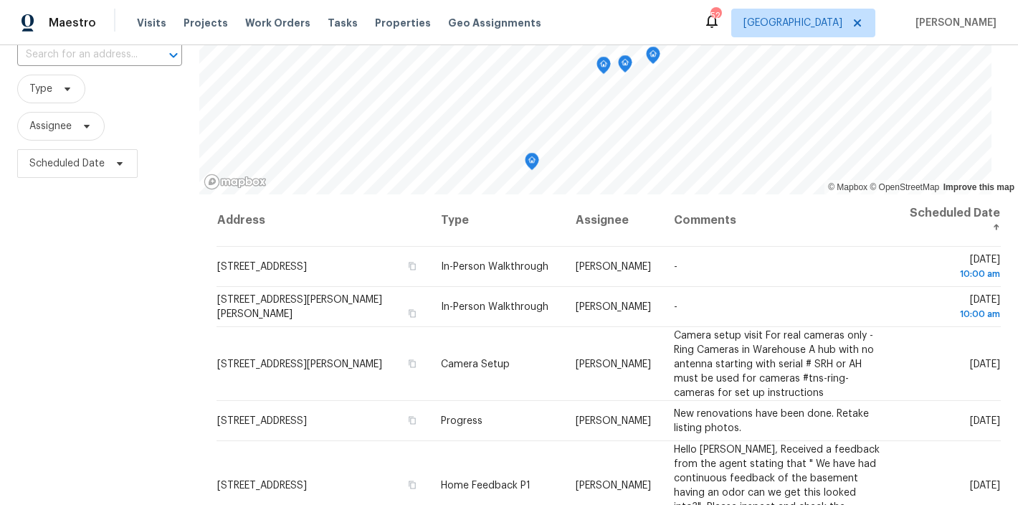
scroll to position [110, 0]
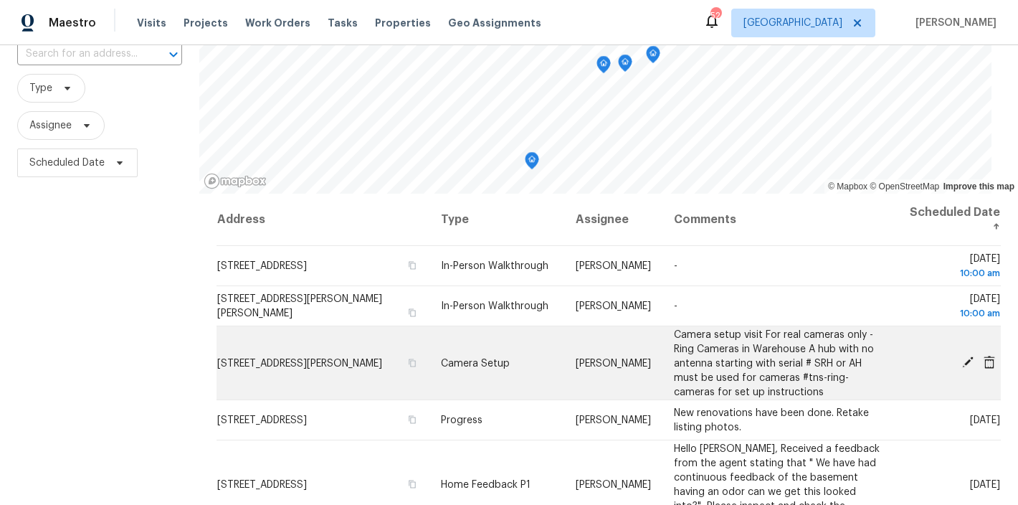
click at [961, 357] on icon at bounding box center [967, 362] width 13 height 13
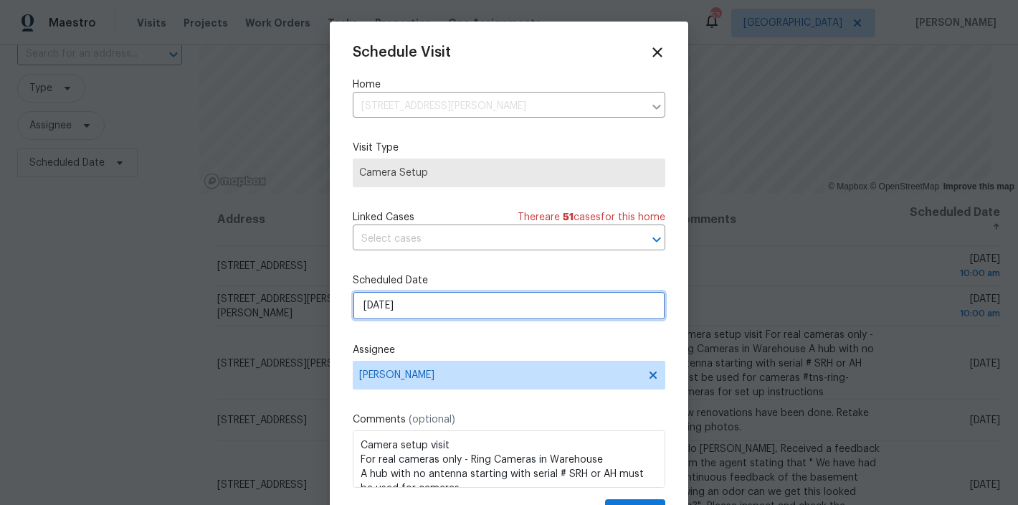
click at [405, 313] on input "[DATE]" at bounding box center [509, 305] width 313 height 29
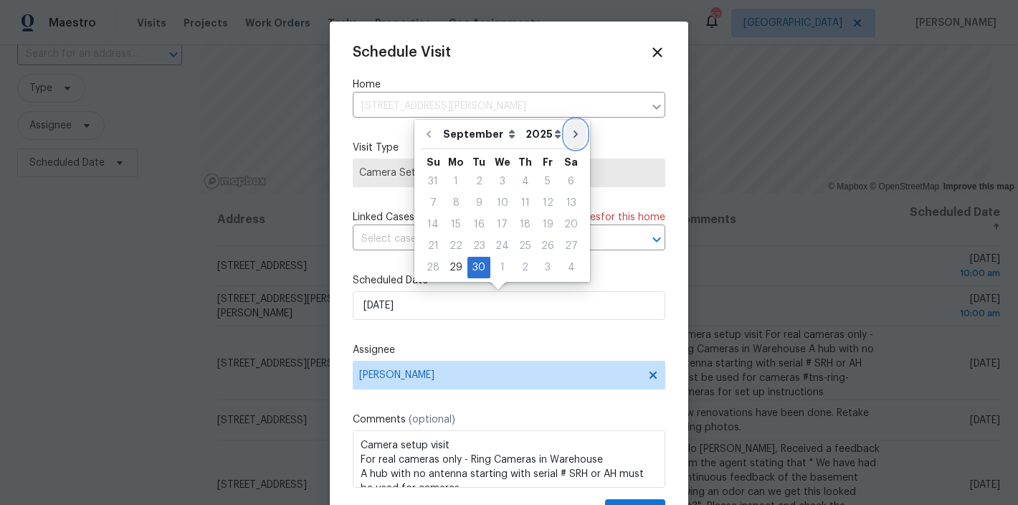
click at [570, 135] on icon "Go to next month" at bounding box center [575, 133] width 11 height 11
type input "[DATE]"
select select "9"
click at [523, 270] on div "30" at bounding box center [524, 267] width 23 height 20
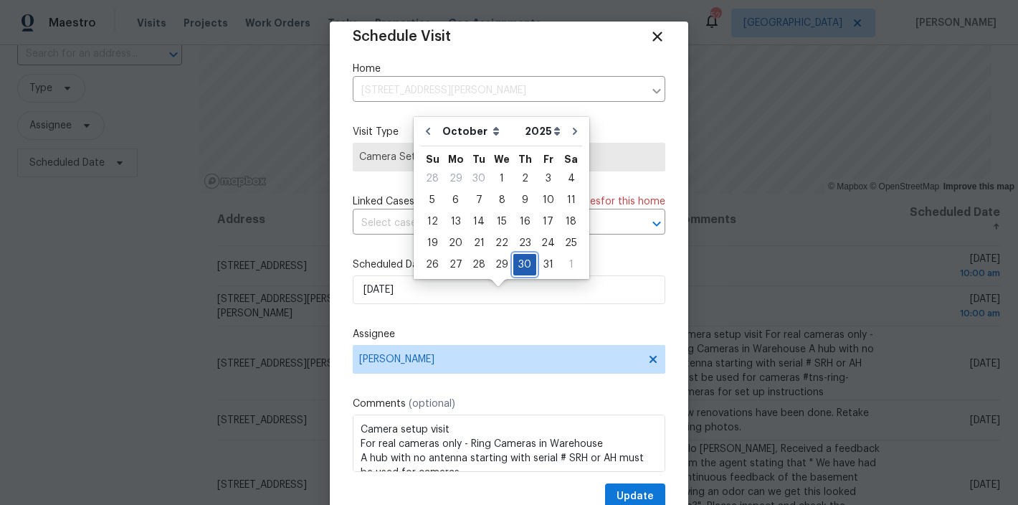
scroll to position [26, 0]
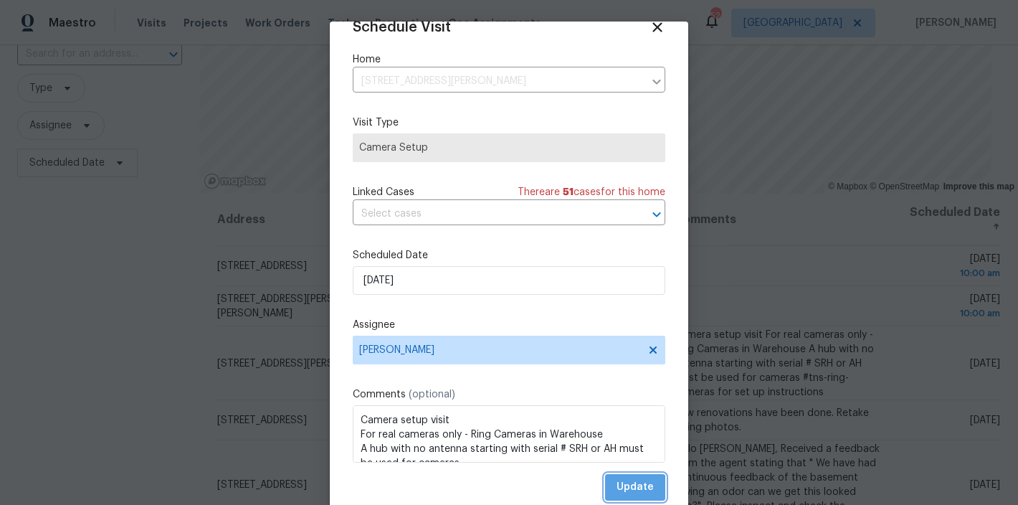
click at [617, 490] on span "Update" at bounding box center [635, 487] width 37 height 18
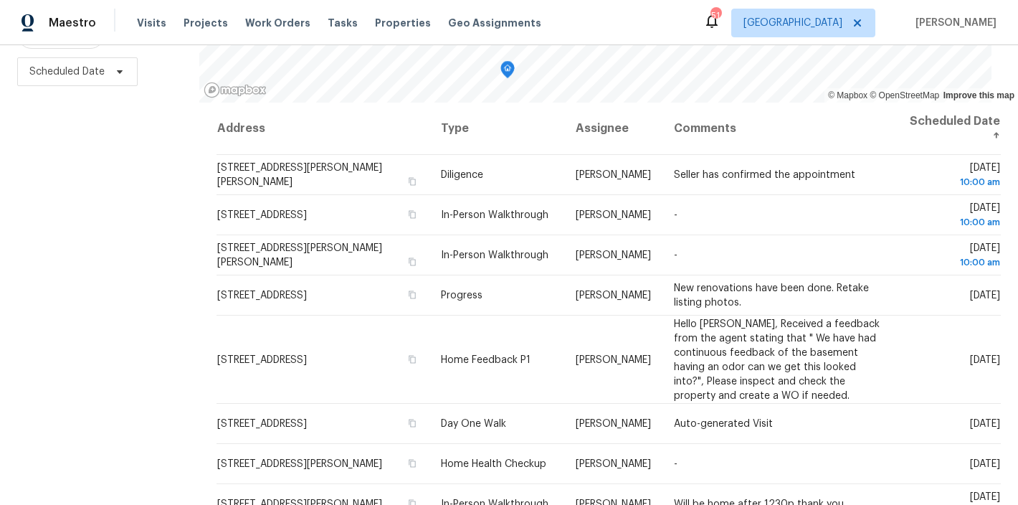
scroll to position [201, 0]
click at [86, 224] on div "Filters Reset ​ Type Assignee Scheduled Date" at bounding box center [99, 196] width 199 height 619
click at [597, 19] on div "Maestro Visits Projects Work Orders Tasks Properties Geo Assignments 51 Raleigh…" at bounding box center [509, 22] width 1018 height 45
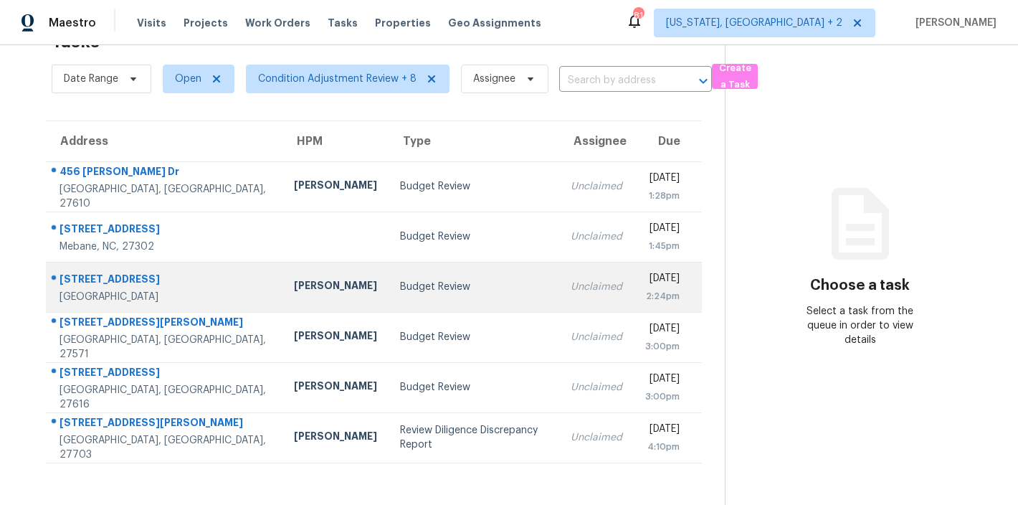
scroll to position [56, 0]
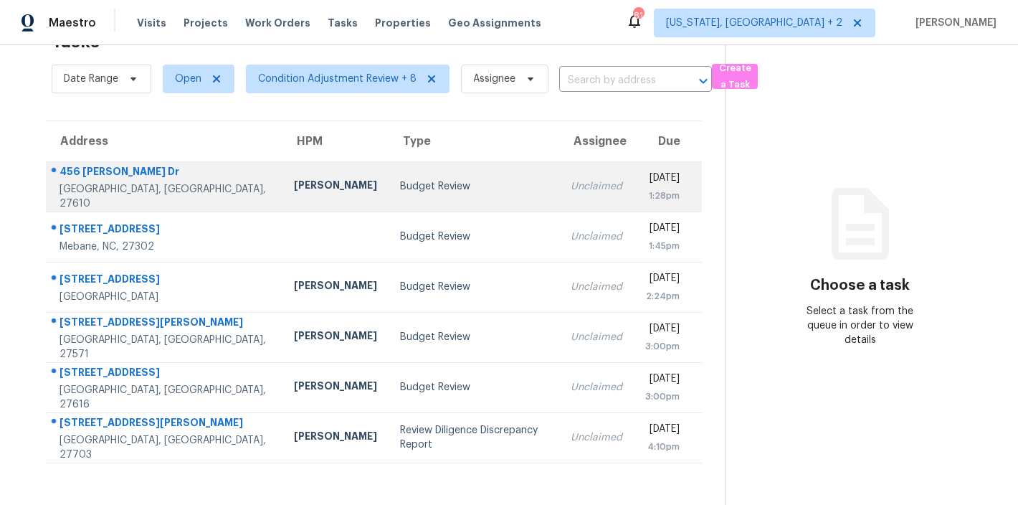
click at [400, 179] on div "Budget Review" at bounding box center [474, 186] width 148 height 14
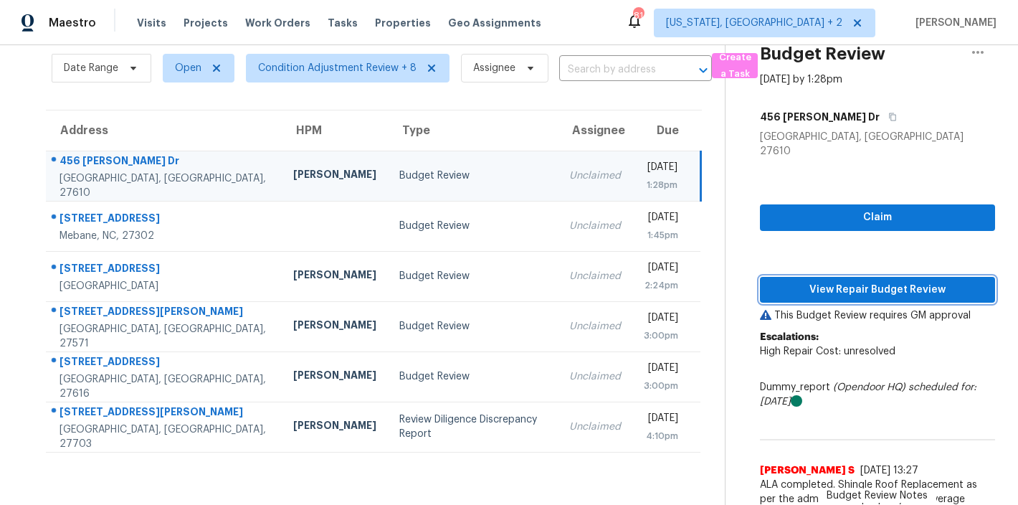
click at [908, 281] on span "View Repair Budget Review" at bounding box center [877, 290] width 212 height 18
